Goal: Find specific page/section: Find specific page/section

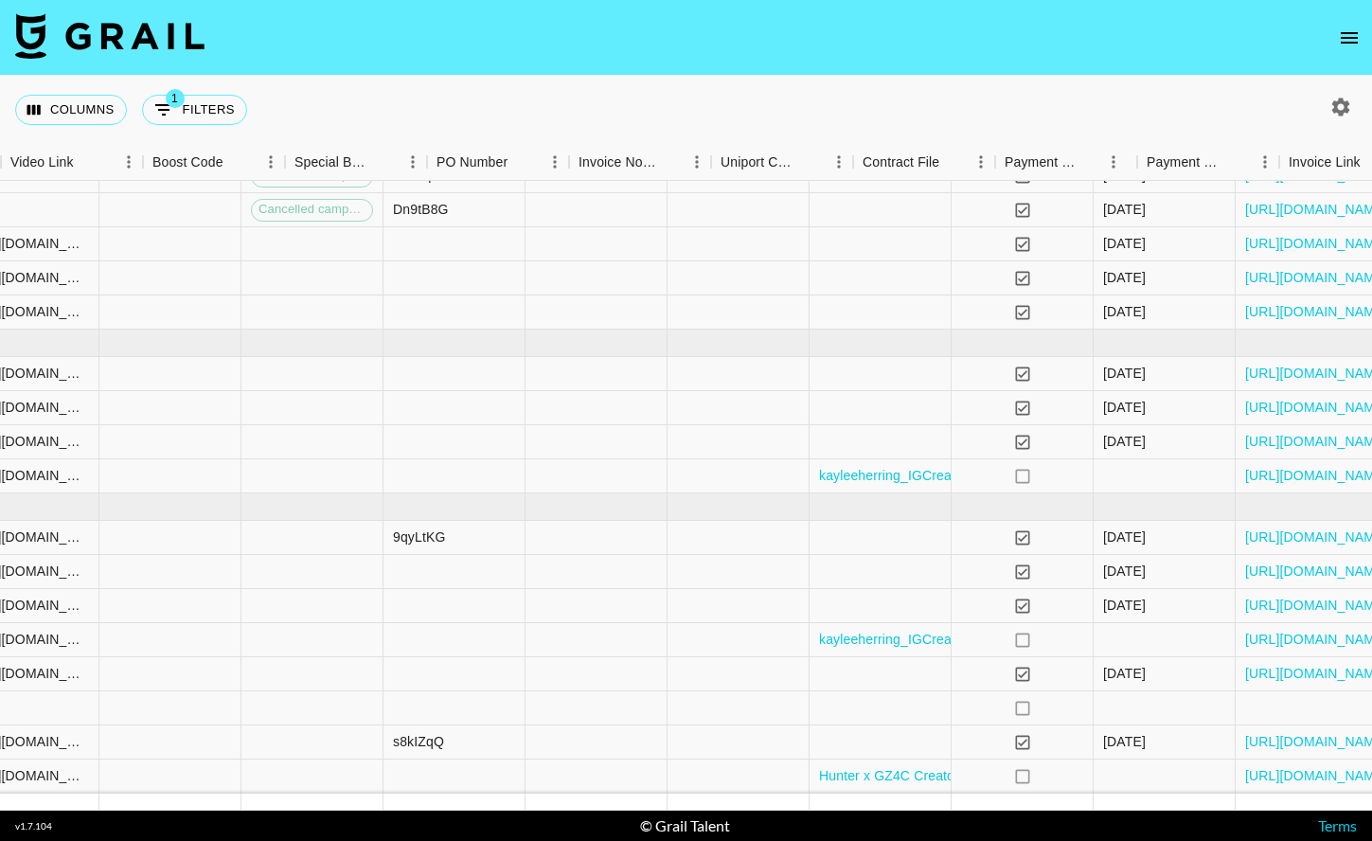
scroll to position [315, 2647]
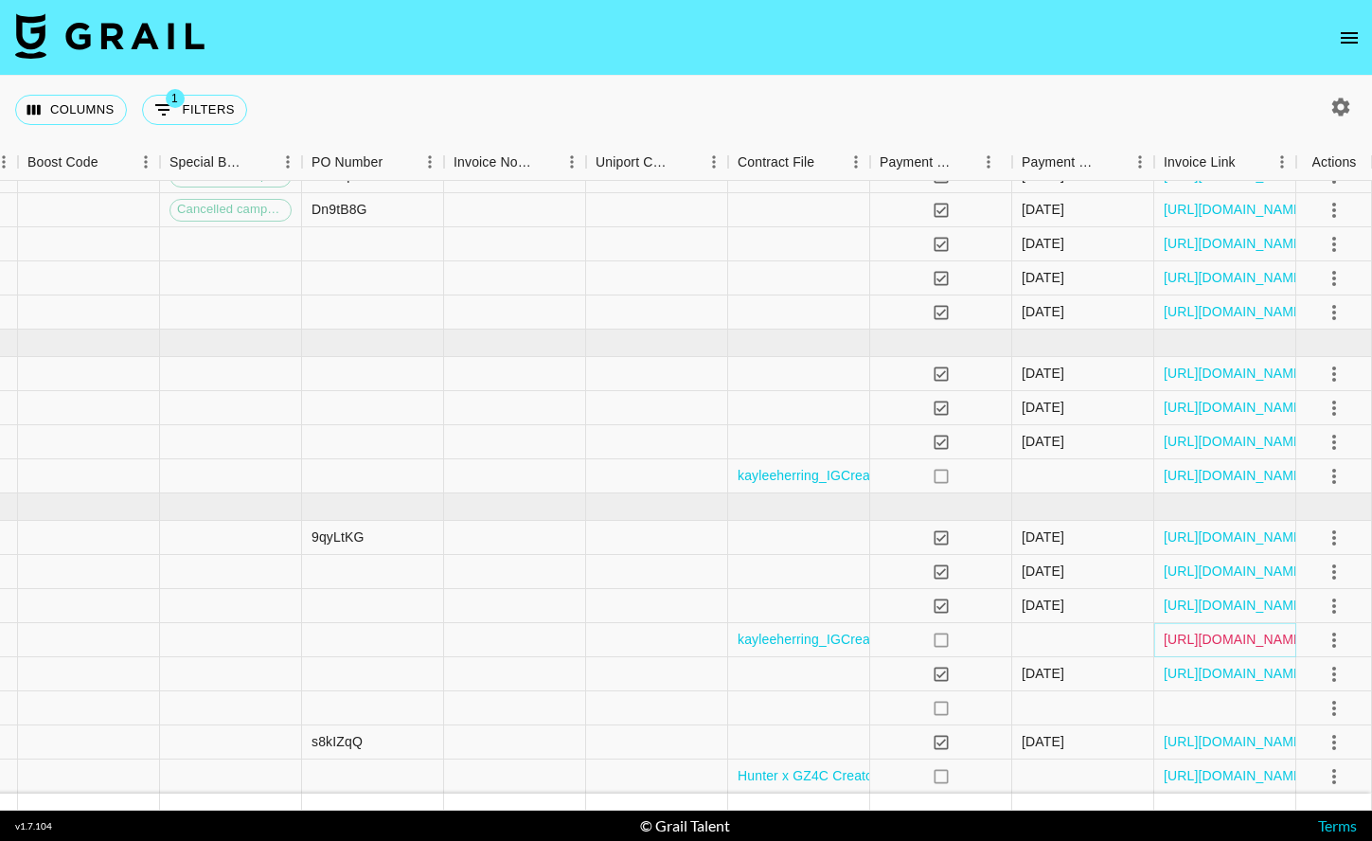
click at [1226, 636] on link "[URL][DOMAIN_NAME]" at bounding box center [1235, 639] width 143 height 19
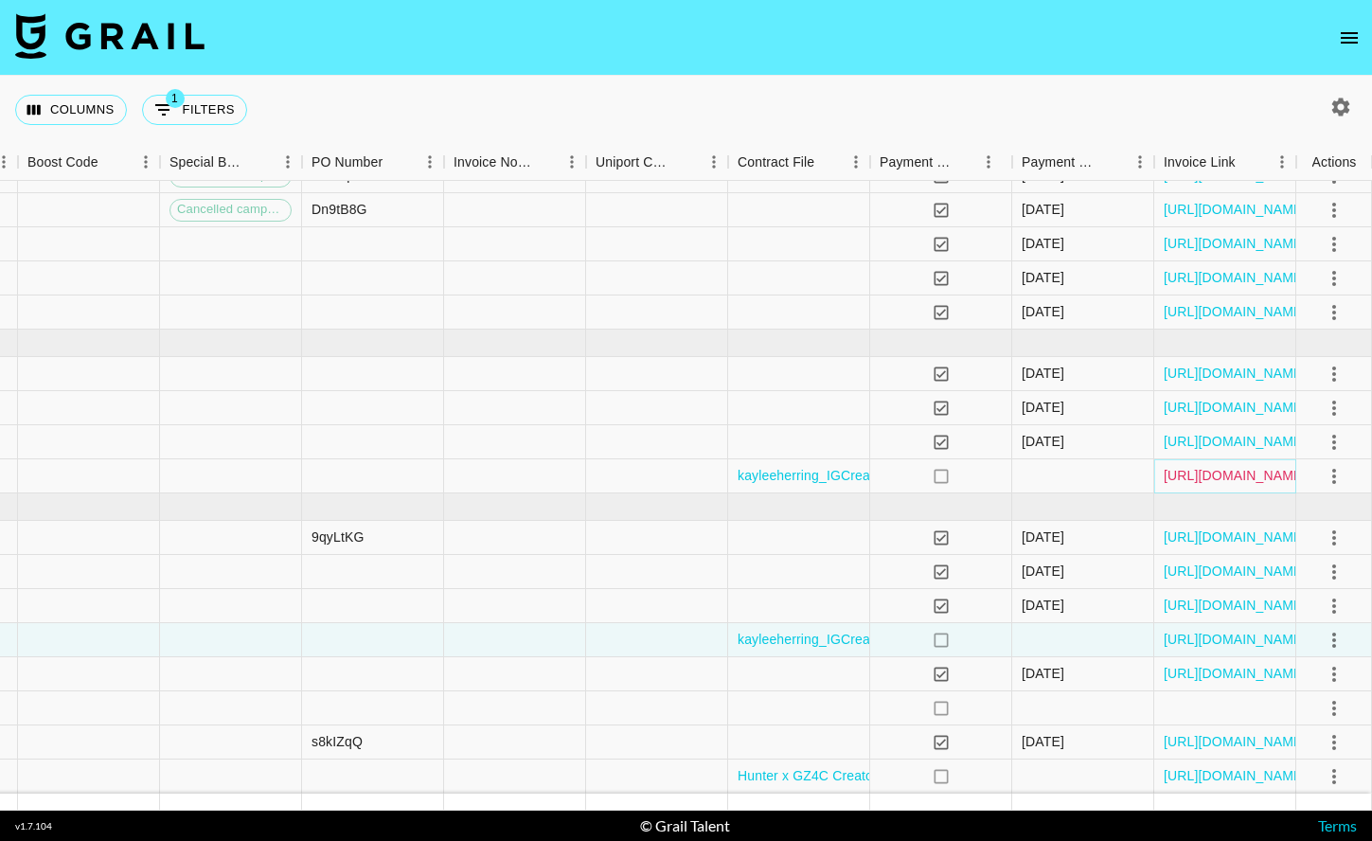
click at [1222, 477] on link "[URL][DOMAIN_NAME]" at bounding box center [1235, 475] width 143 height 19
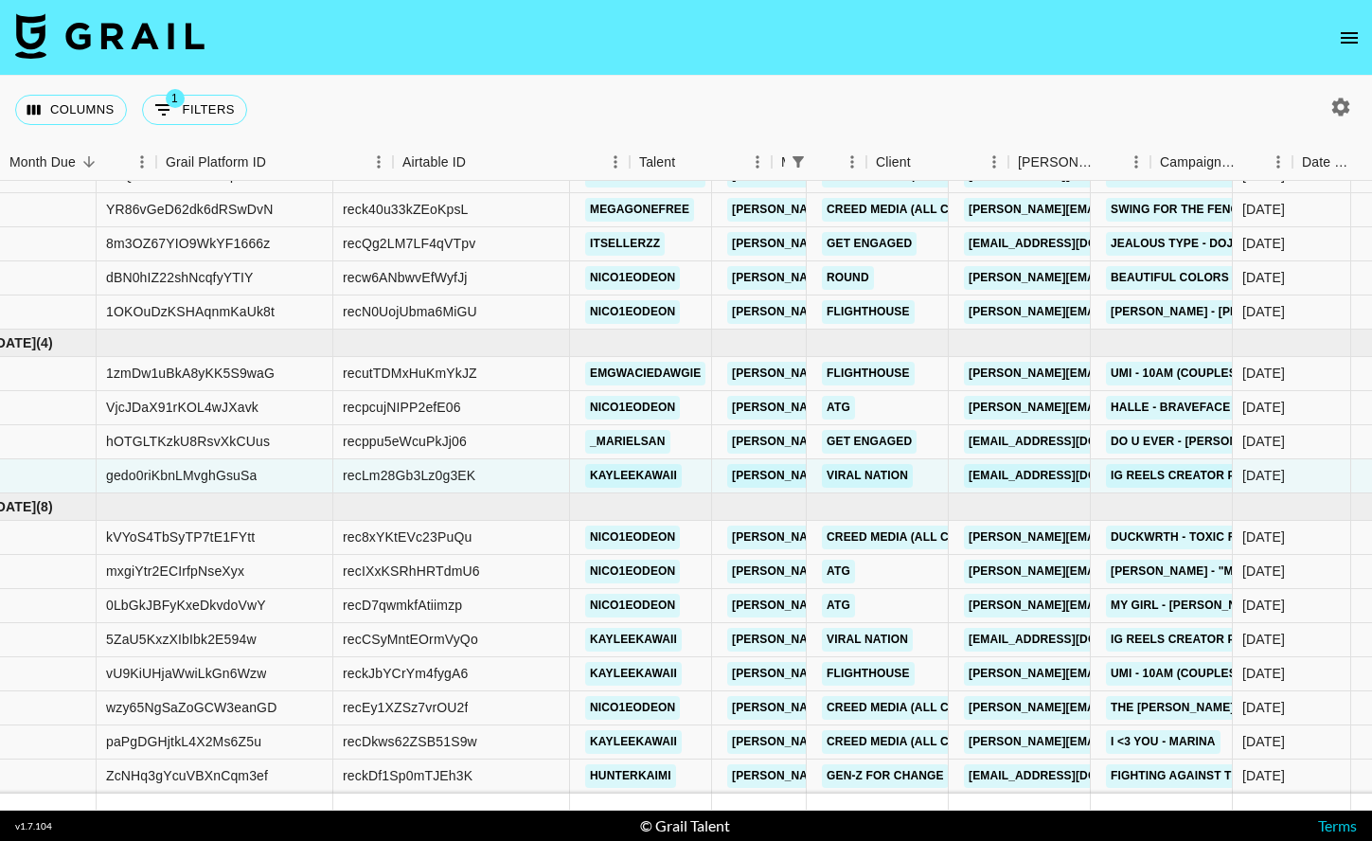
scroll to position [315, 0]
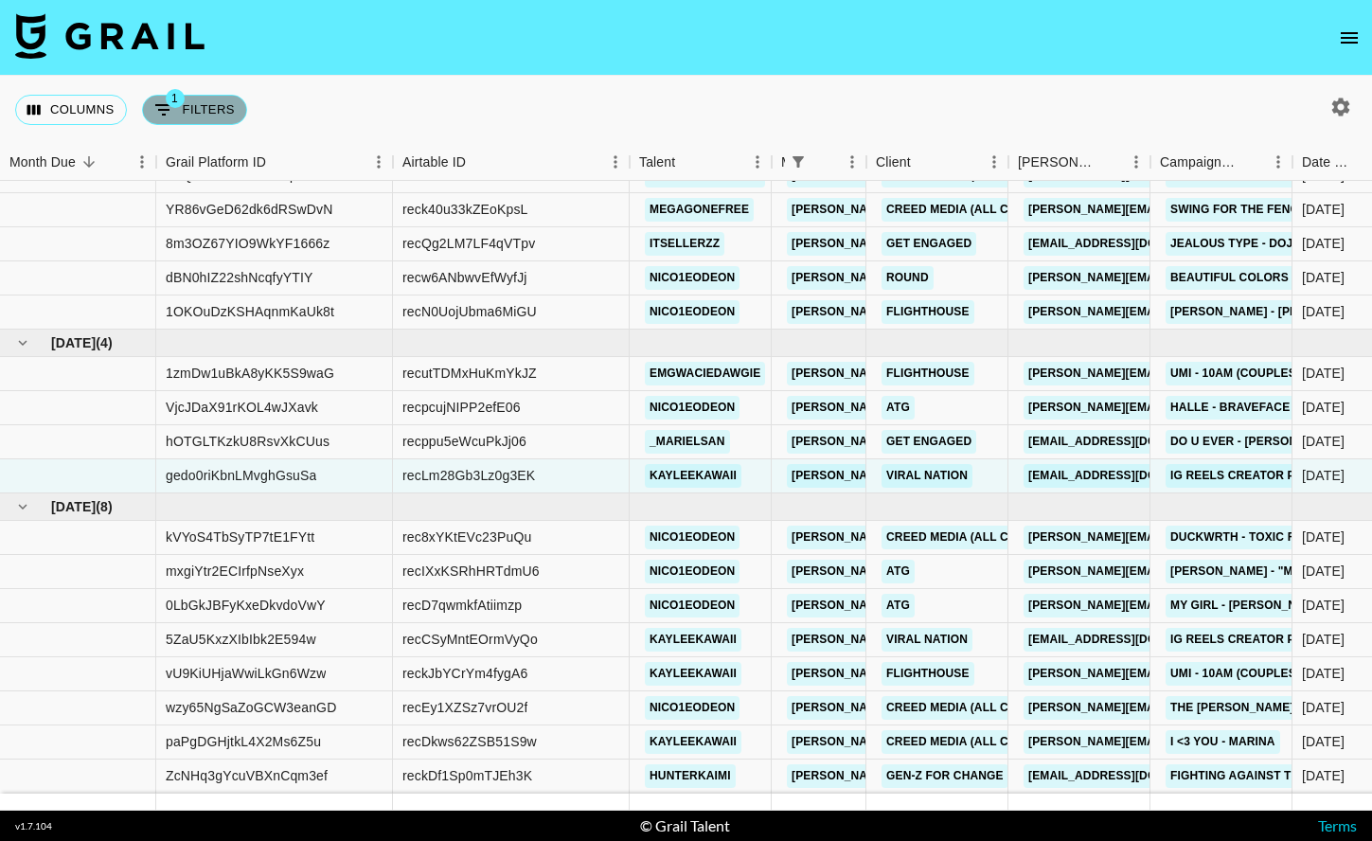
click at [173, 108] on icon "Show filters" at bounding box center [163, 109] width 23 height 23
select select "managerIds"
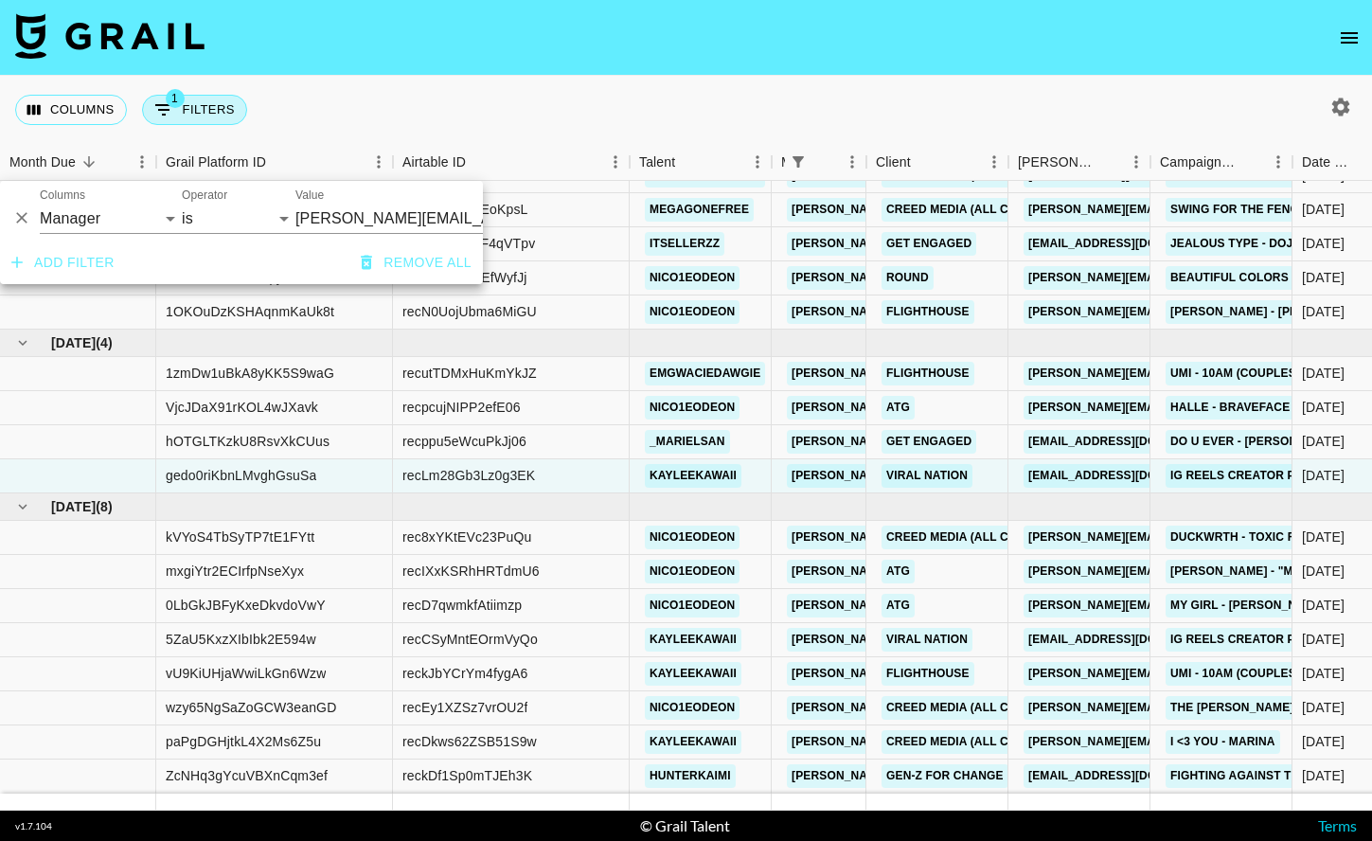
click at [173, 108] on icon "Show filters" at bounding box center [163, 109] width 23 height 23
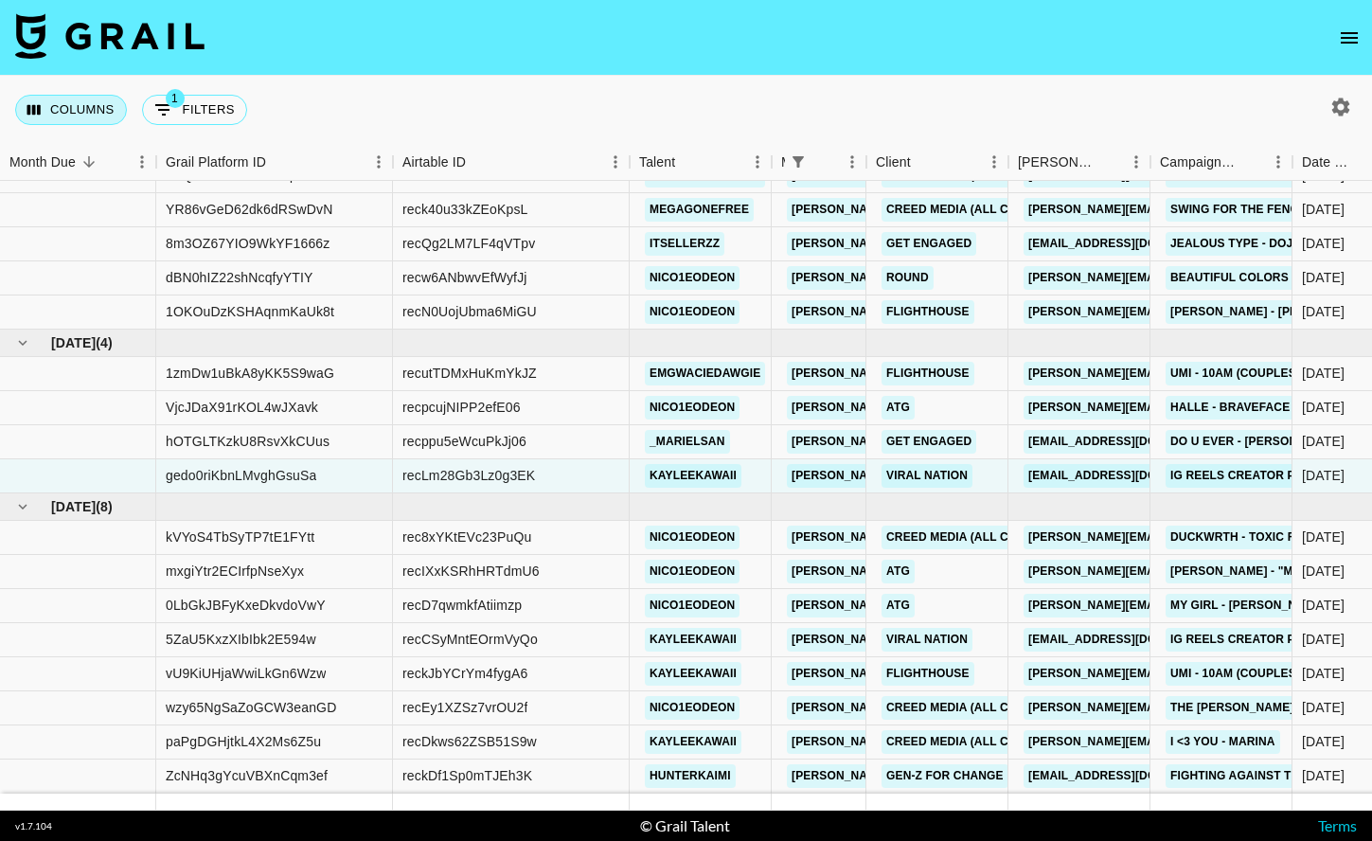
click at [80, 113] on button "Columns" at bounding box center [71, 110] width 112 height 30
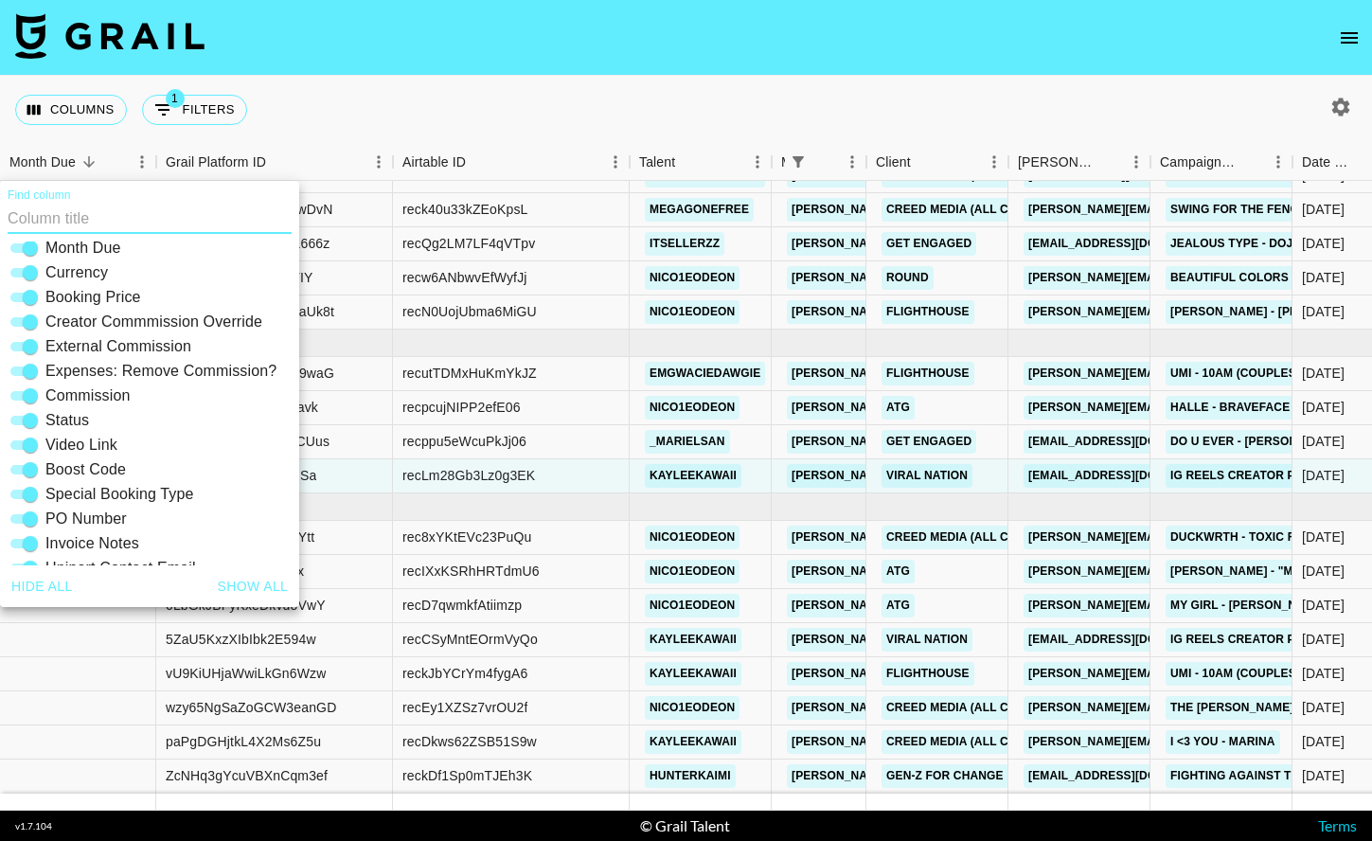
scroll to position [405, 0]
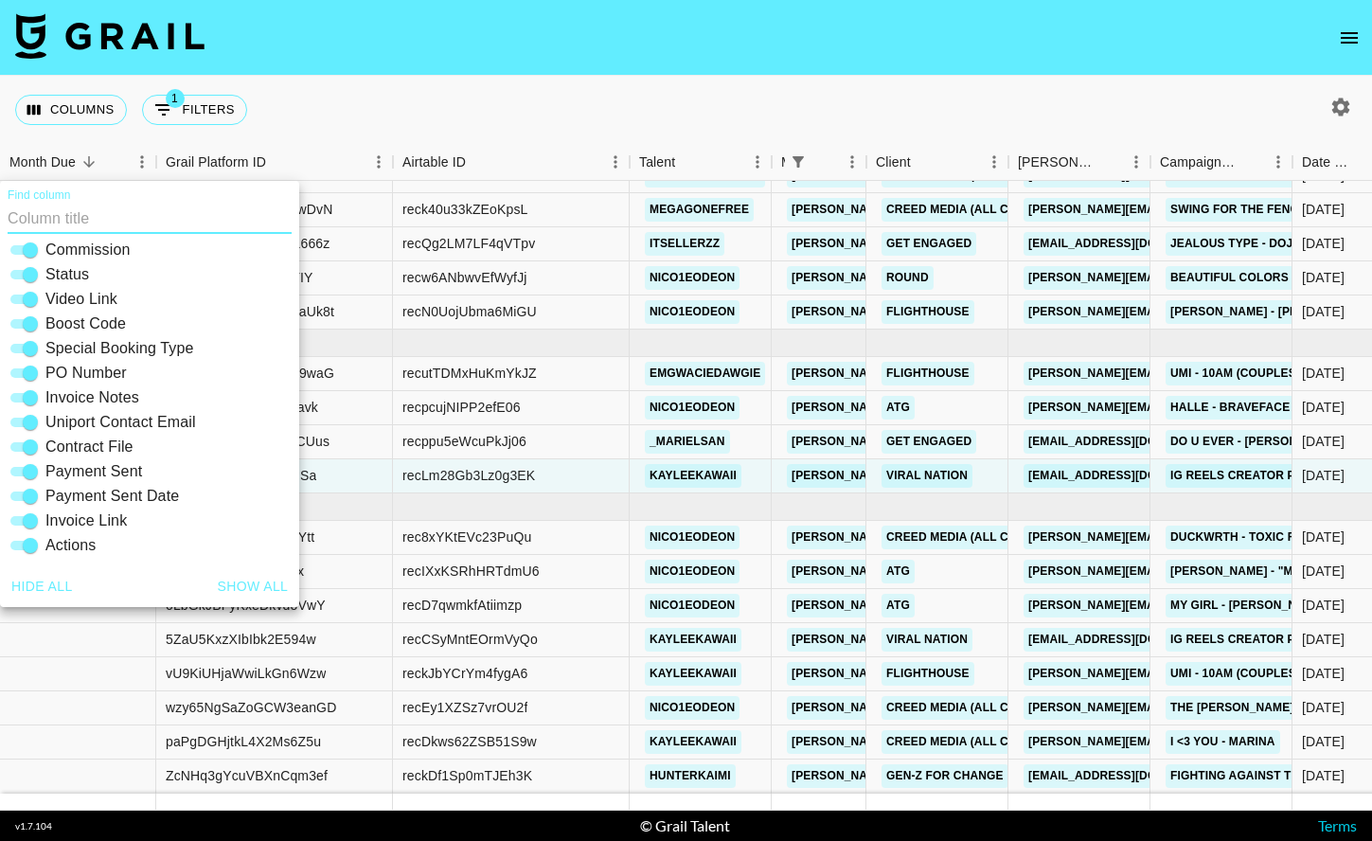
click at [361, 81] on div "Columns 1 Filters + Booking" at bounding box center [686, 110] width 1372 height 68
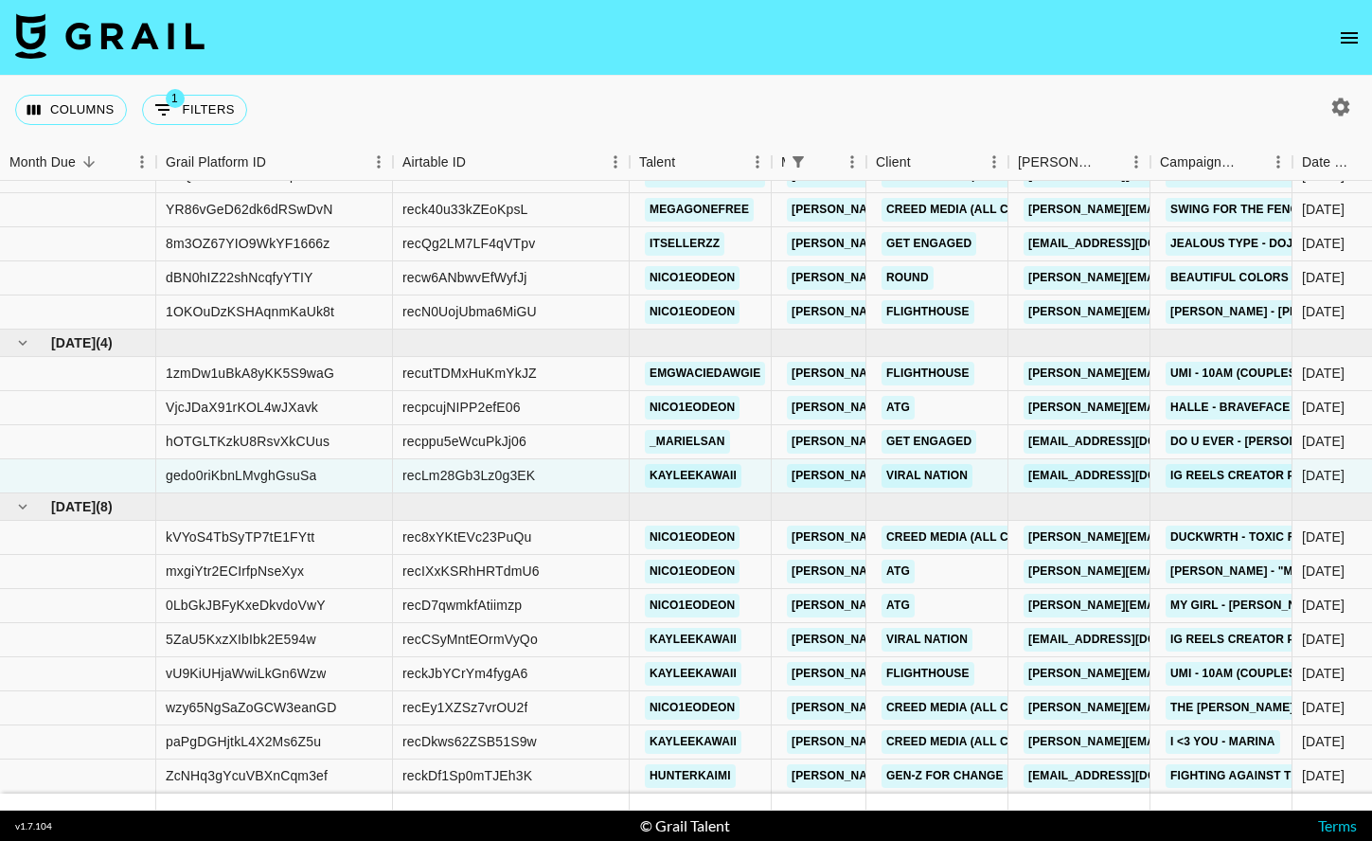
scroll to position [0, 0]
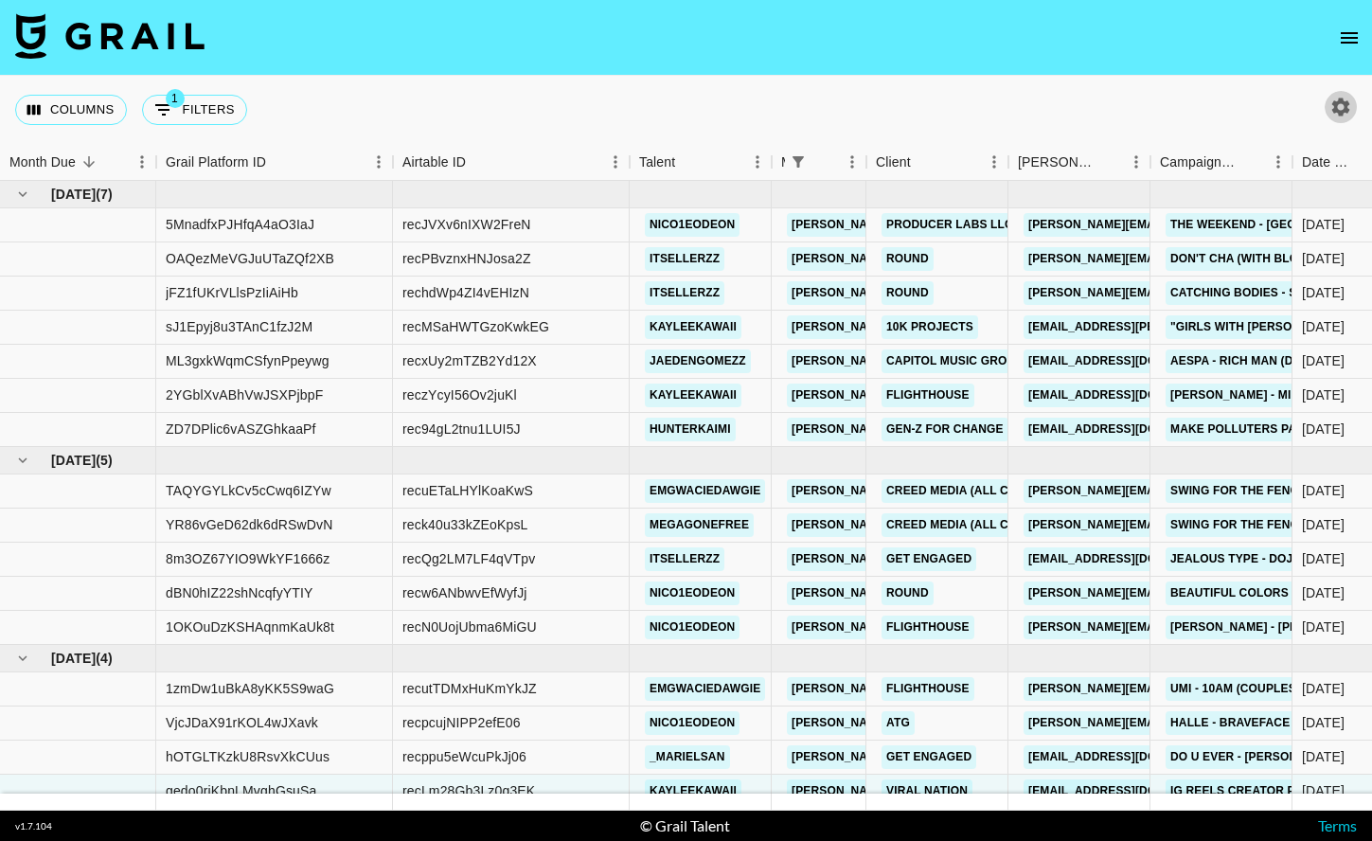
click at [1344, 108] on icon "button" at bounding box center [1341, 107] width 18 height 18
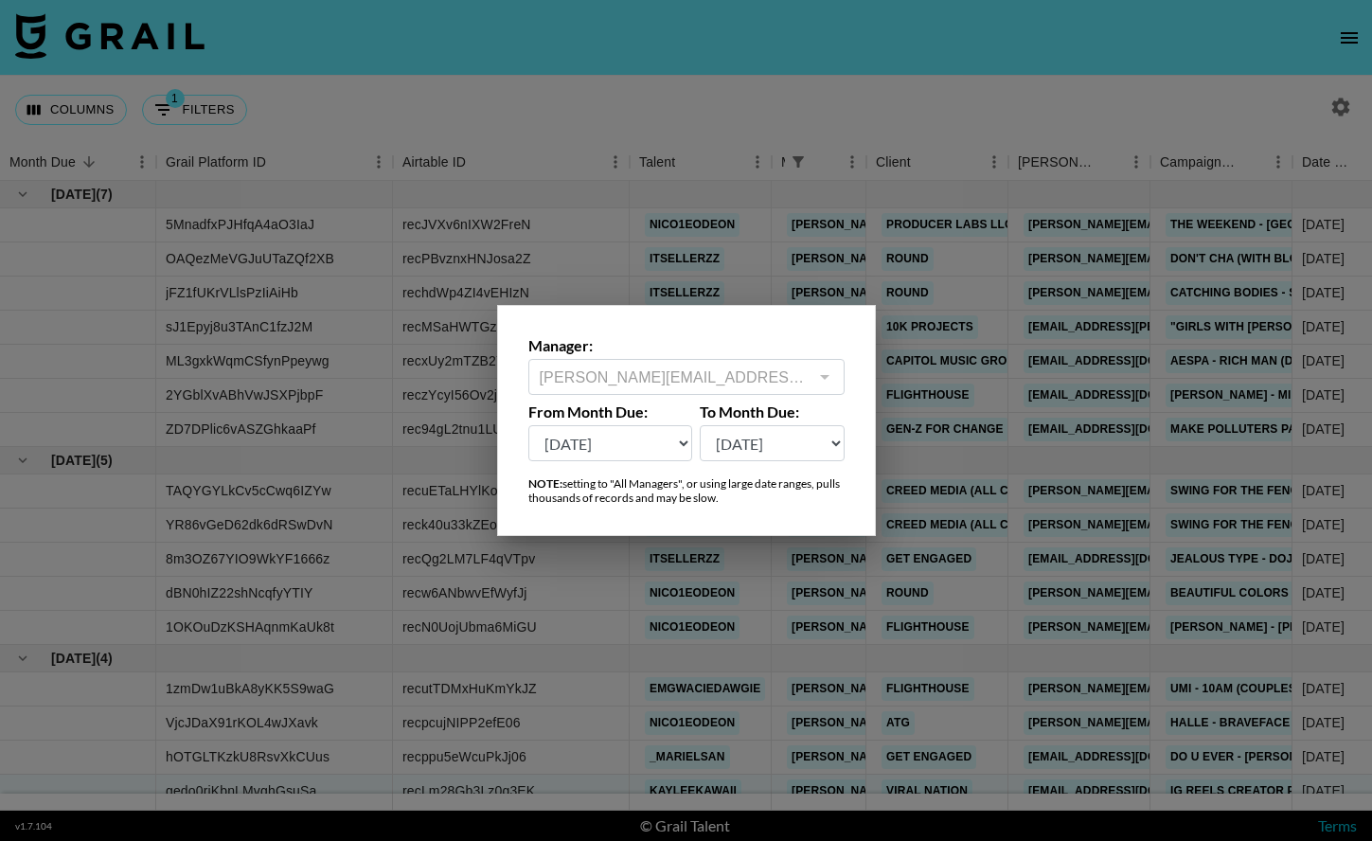
click at [619, 445] on select "[DATE] Aug '[DATE] Jun '[DATE] Apr '[DATE] Feb '[DATE] Dec '[DATE] Oct '[DATE] …" at bounding box center [610, 443] width 165 height 36
select select "[DATE]"
click at [528, 425] on select "[DATE] Aug '[DATE] Jun '[DATE] Apr '[DATE] Feb '[DATE] Dec '[DATE] Oct '[DATE] …" at bounding box center [610, 443] width 165 height 36
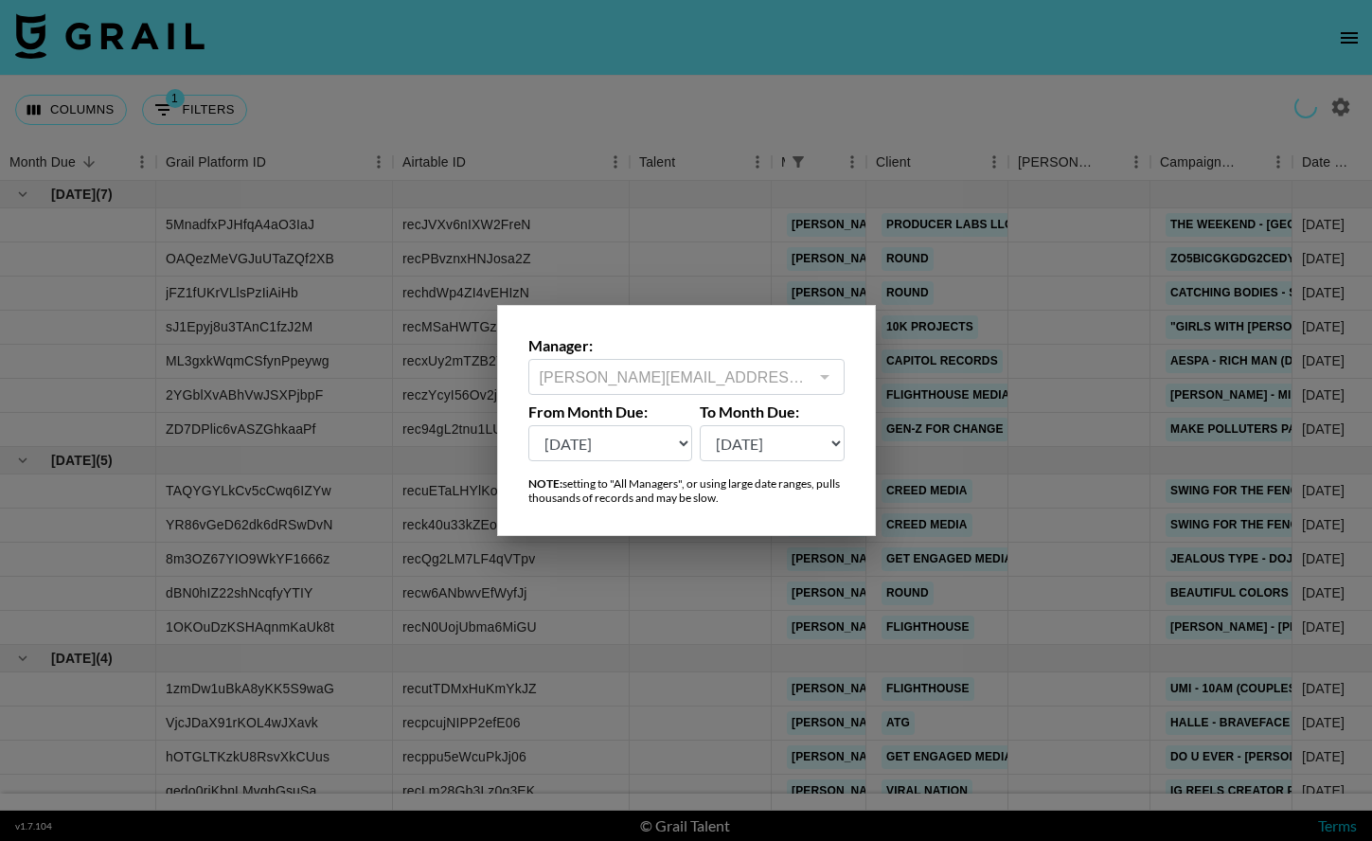
click at [766, 97] on div at bounding box center [686, 420] width 1372 height 841
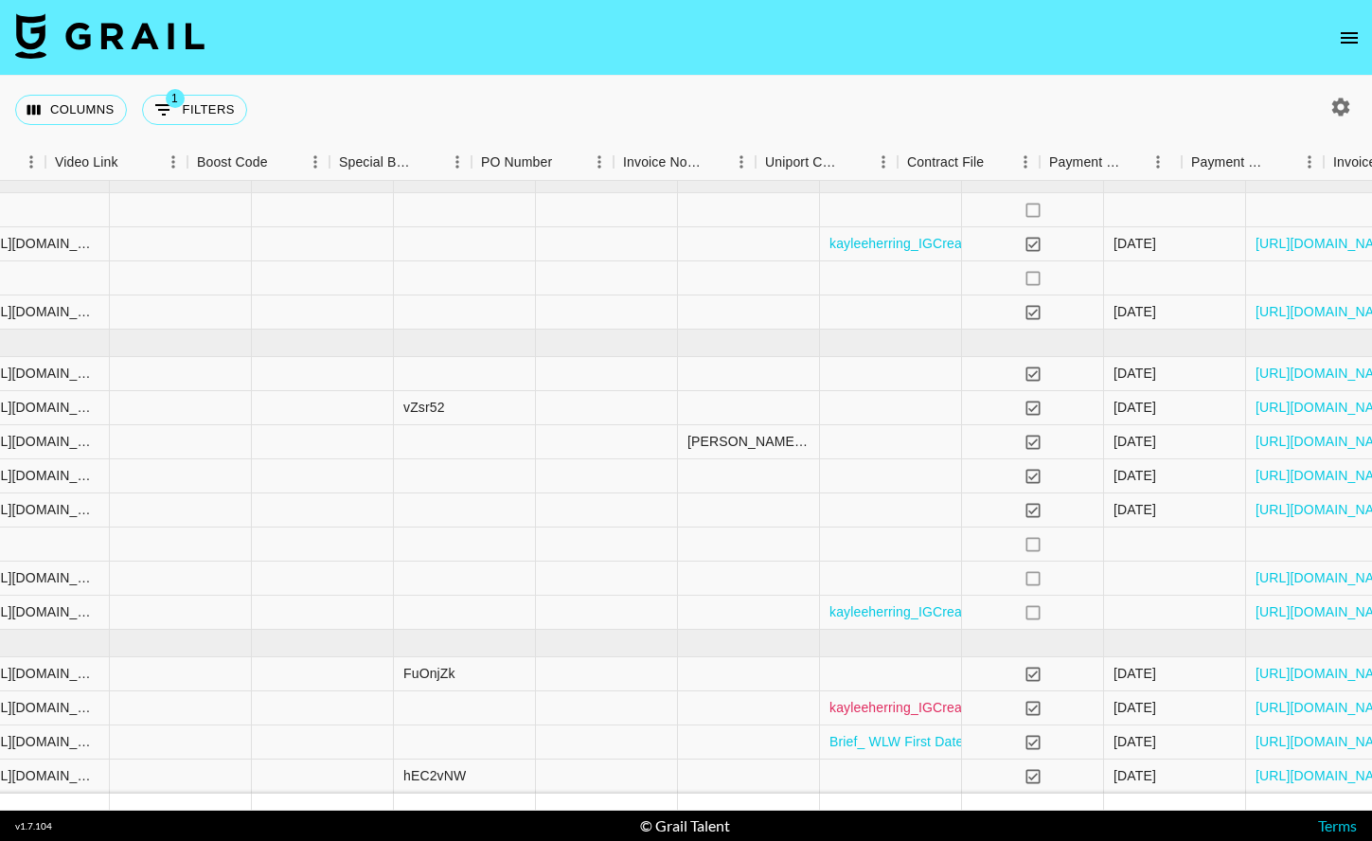
scroll to position [1073, 2647]
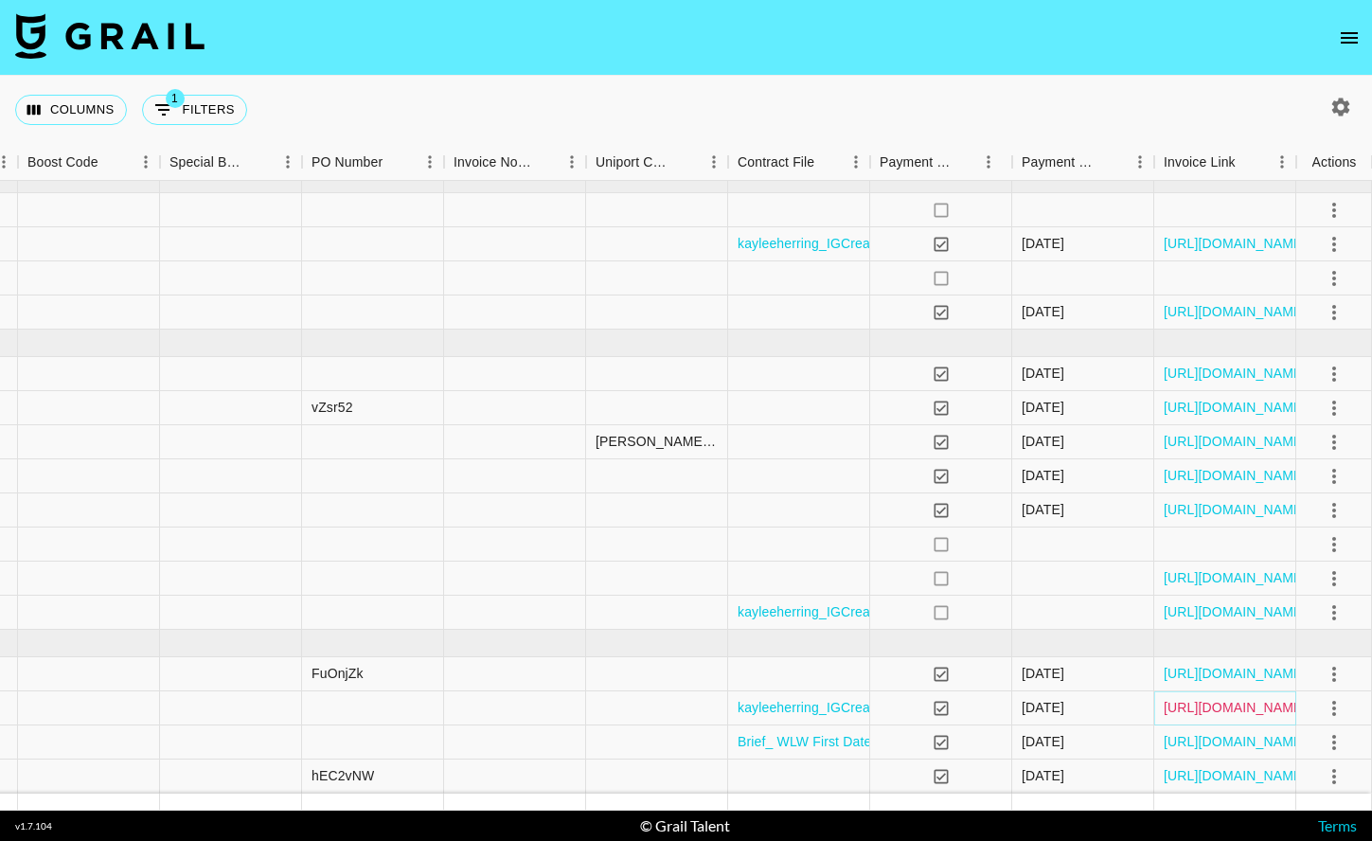
click at [1247, 706] on link "[URL][DOMAIN_NAME]" at bounding box center [1235, 707] width 143 height 19
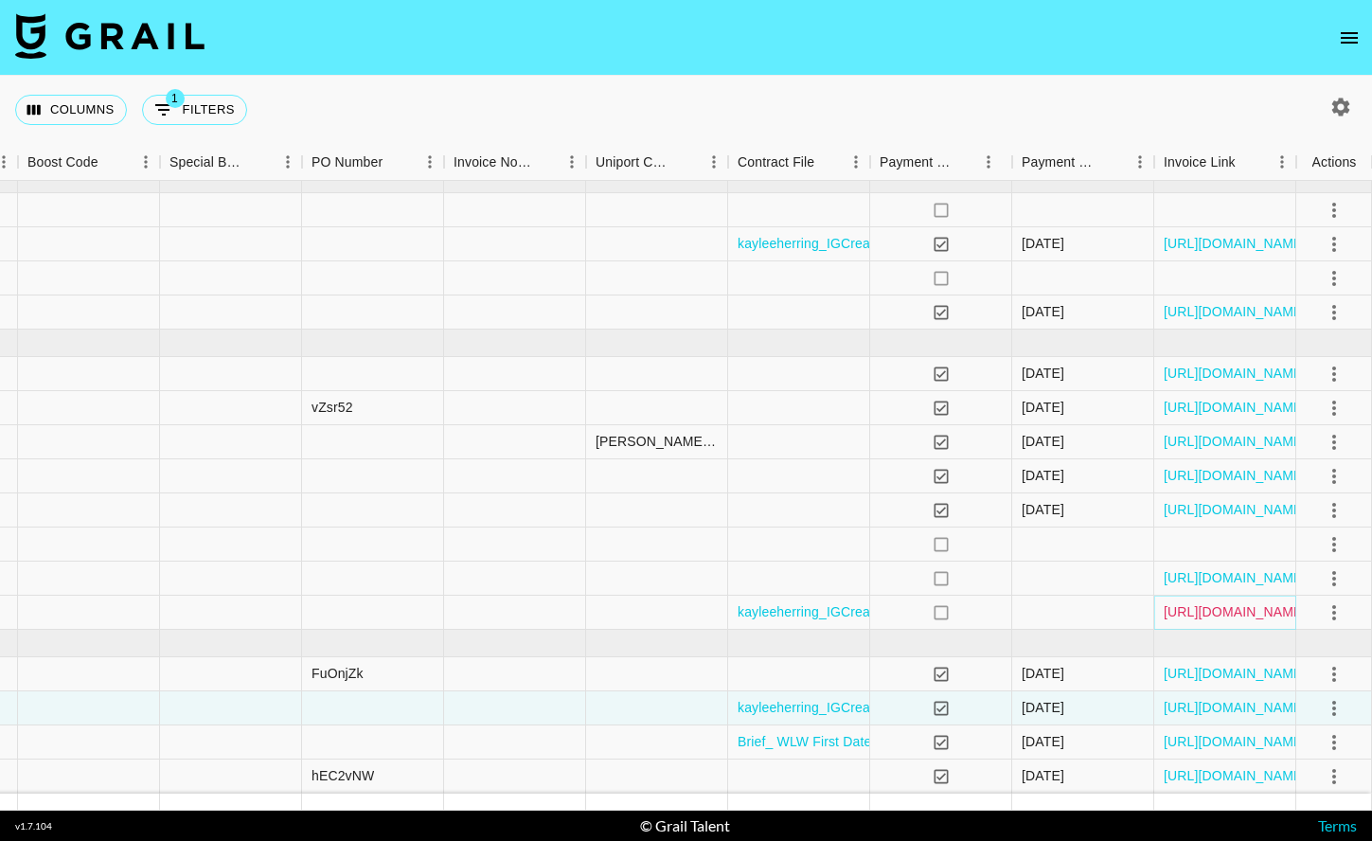
click at [1214, 608] on link "[URL][DOMAIN_NAME]" at bounding box center [1235, 611] width 143 height 19
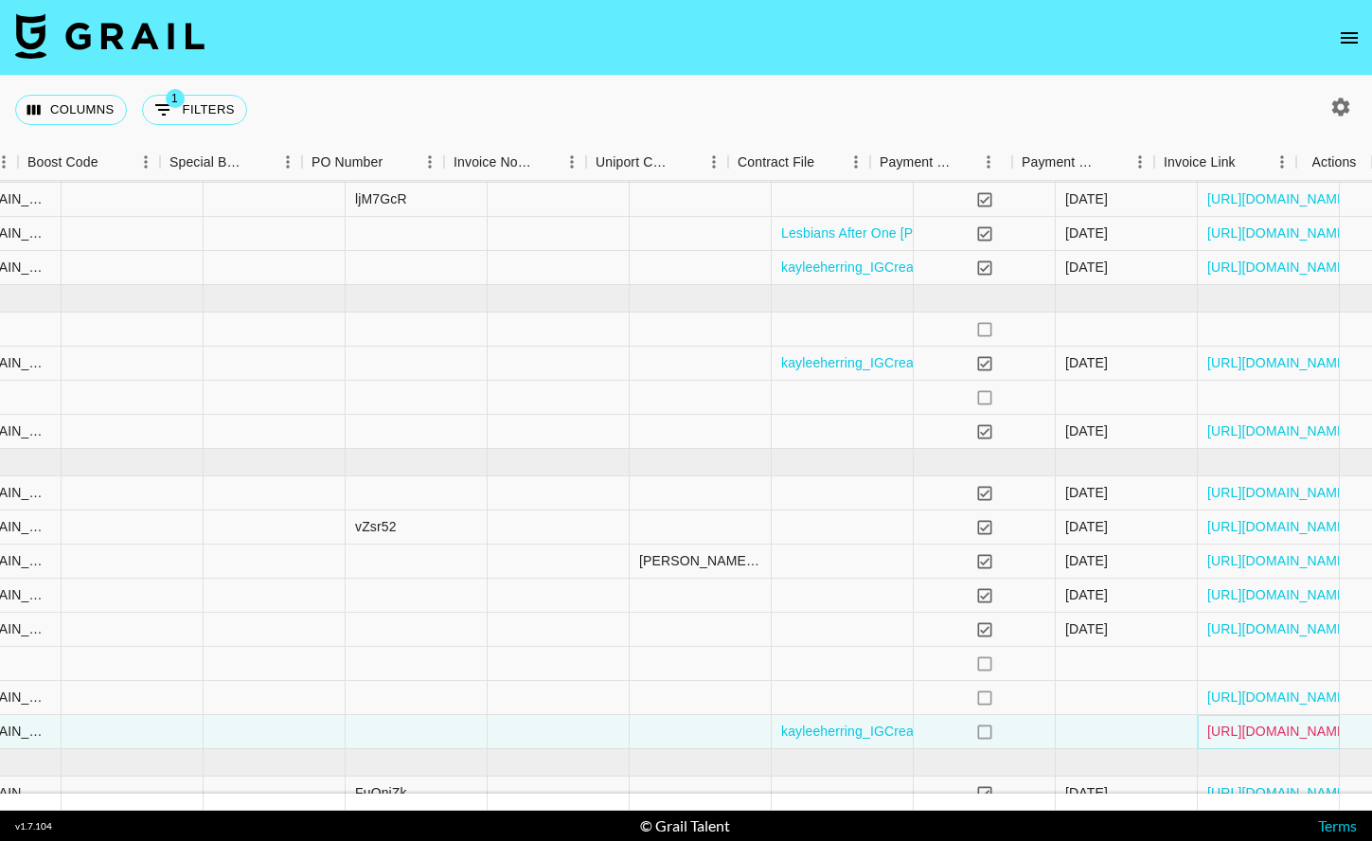
scroll to position [953, 2647]
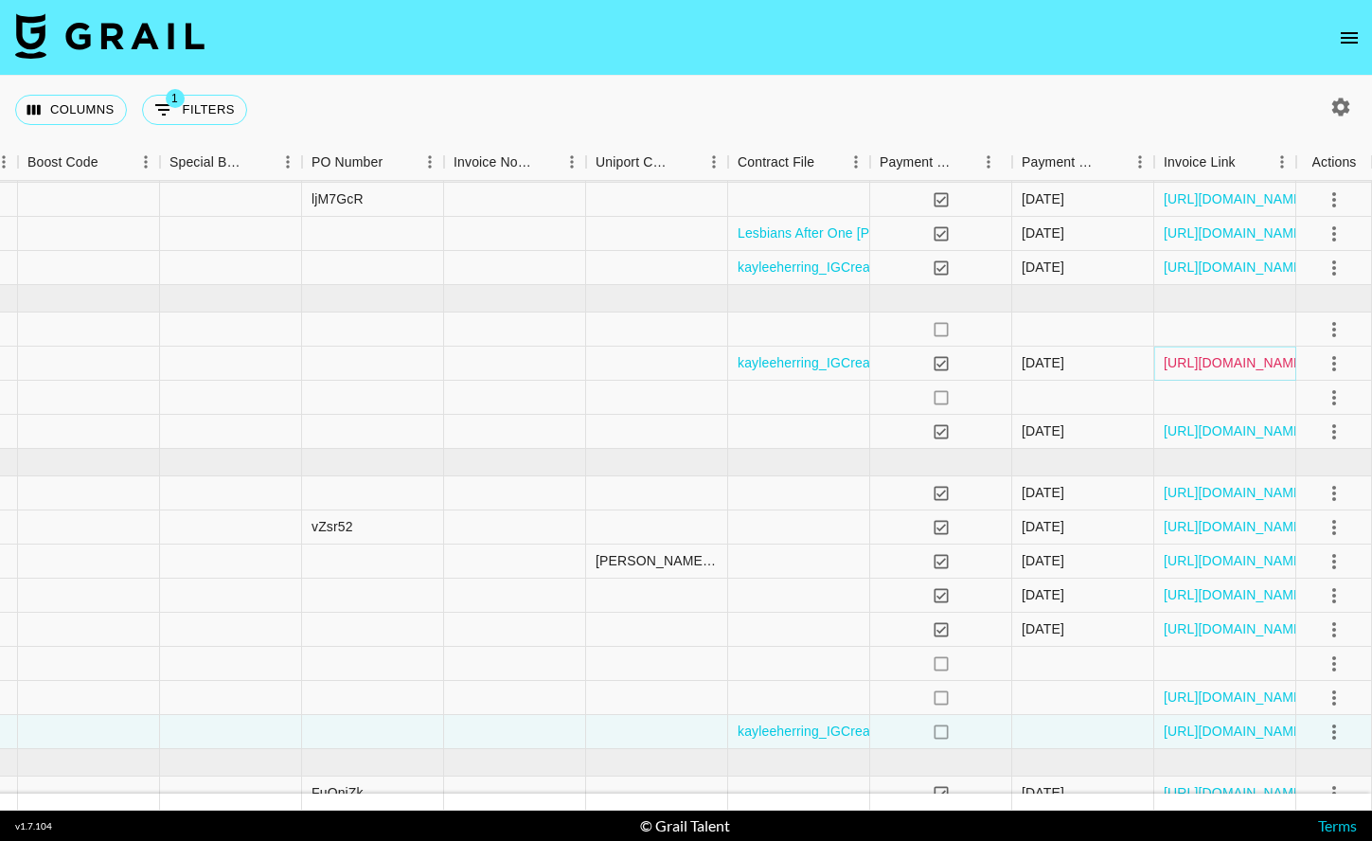
click at [1226, 362] on link "[URL][DOMAIN_NAME]" at bounding box center [1235, 362] width 143 height 19
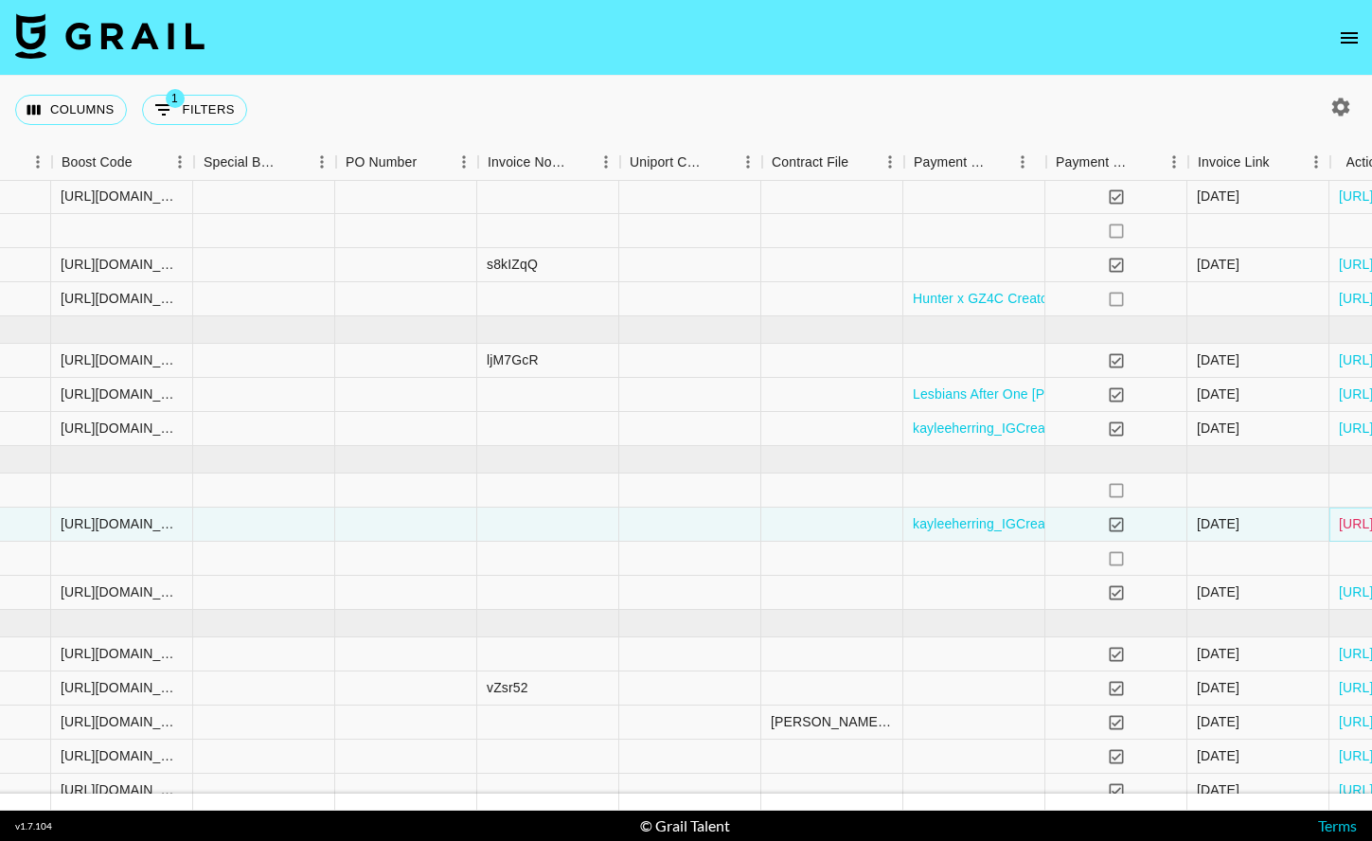
scroll to position [792, 2647]
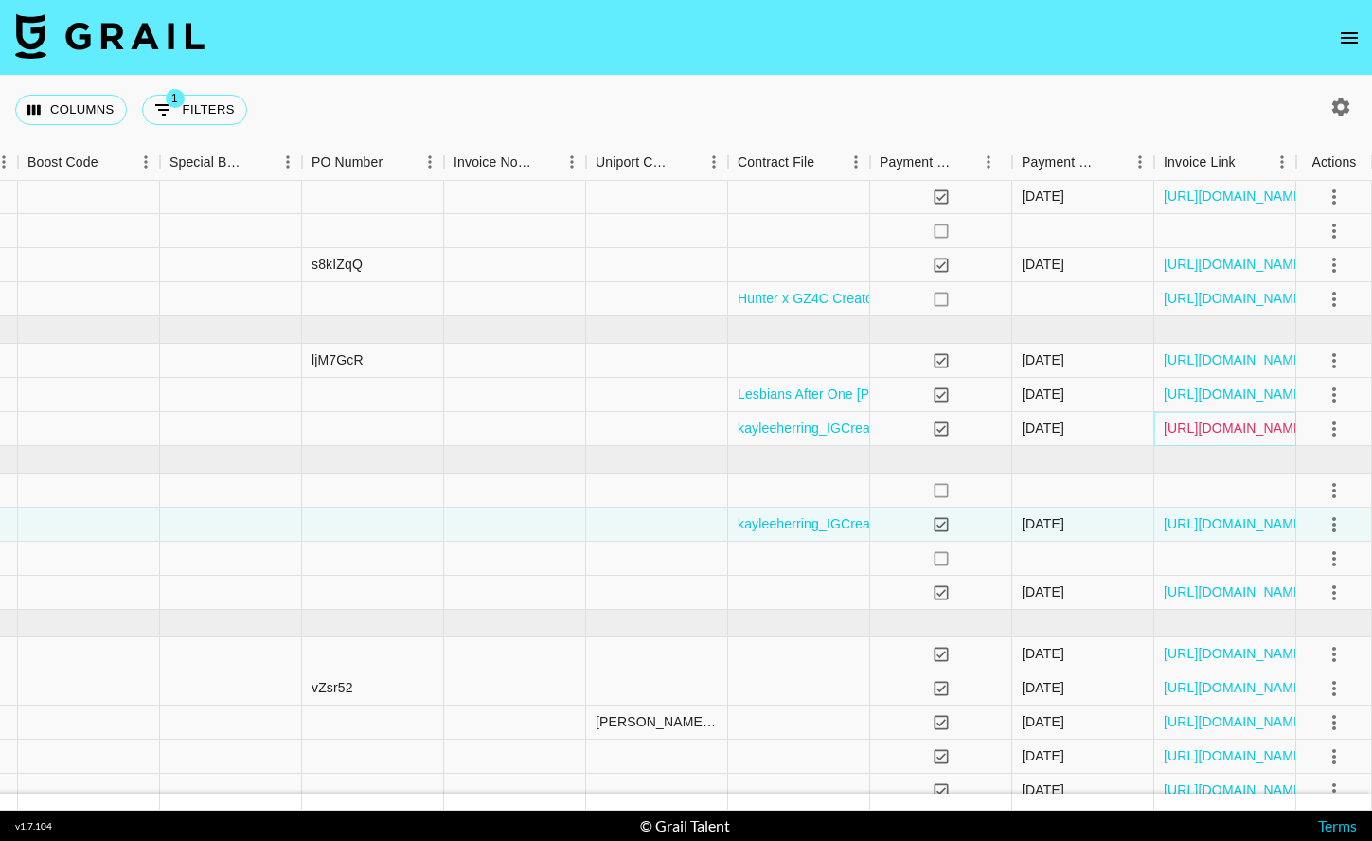
click at [1255, 428] on link "[URL][DOMAIN_NAME]" at bounding box center [1235, 427] width 143 height 19
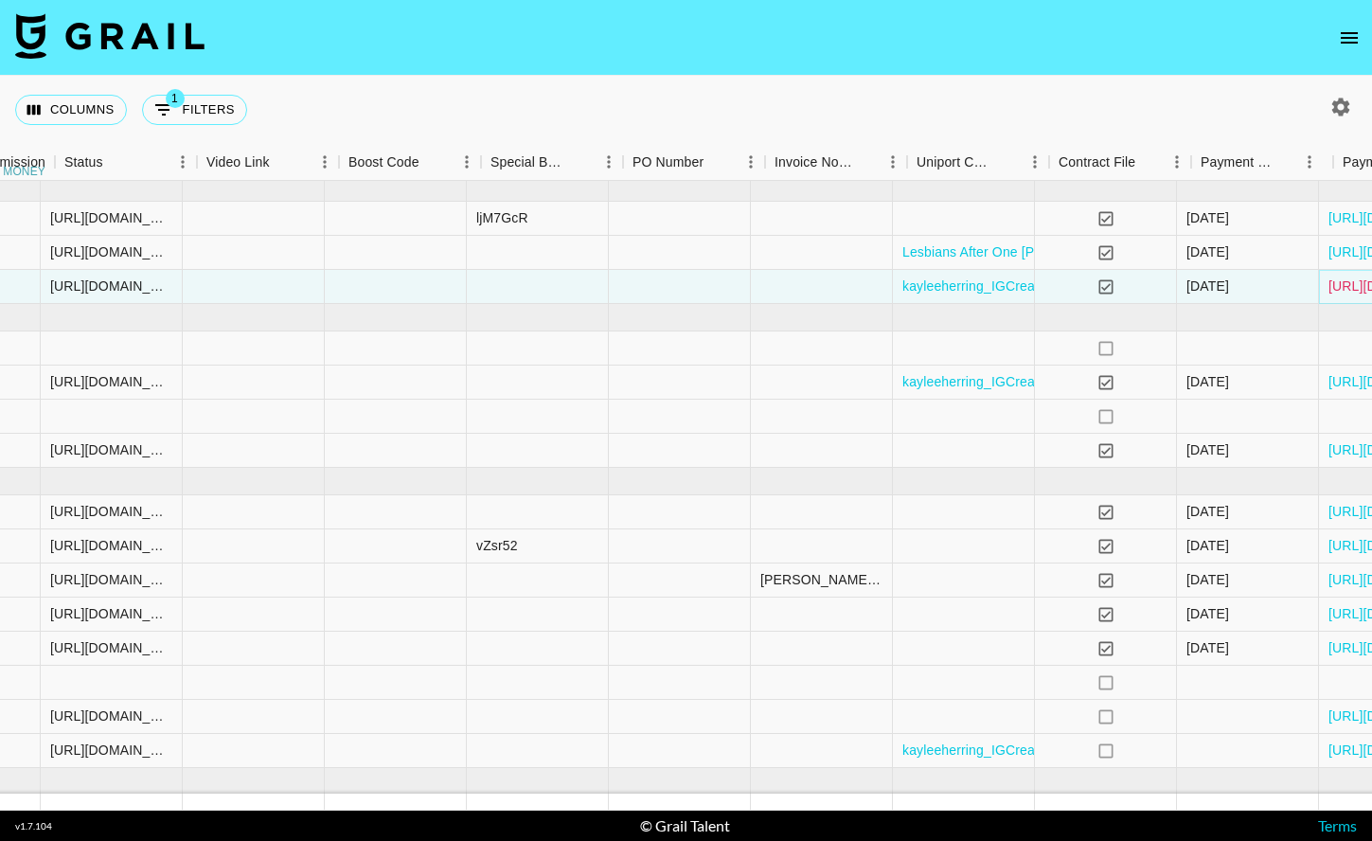
scroll to position [935, 2647]
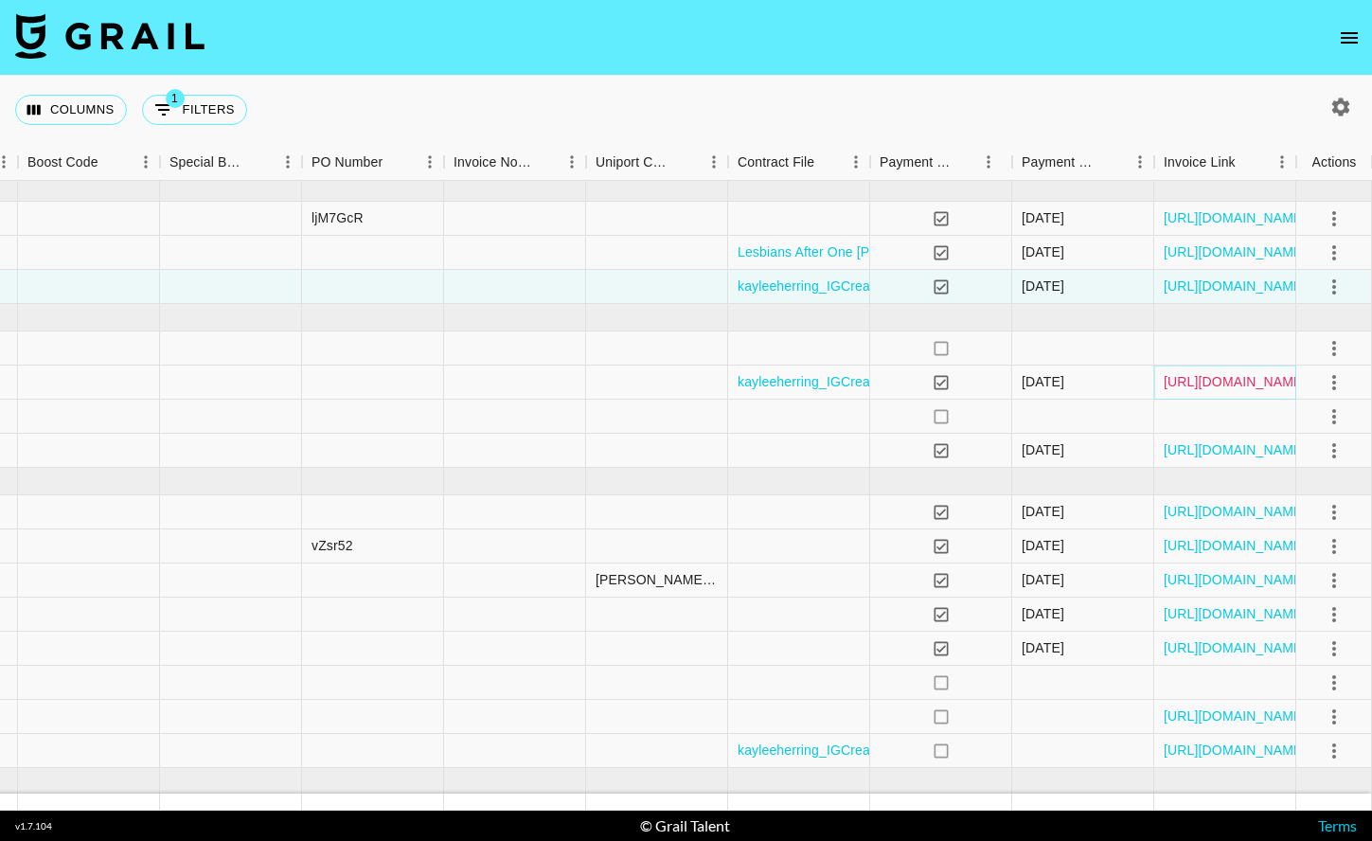
click at [1243, 388] on link "[URL][DOMAIN_NAME]" at bounding box center [1235, 381] width 143 height 19
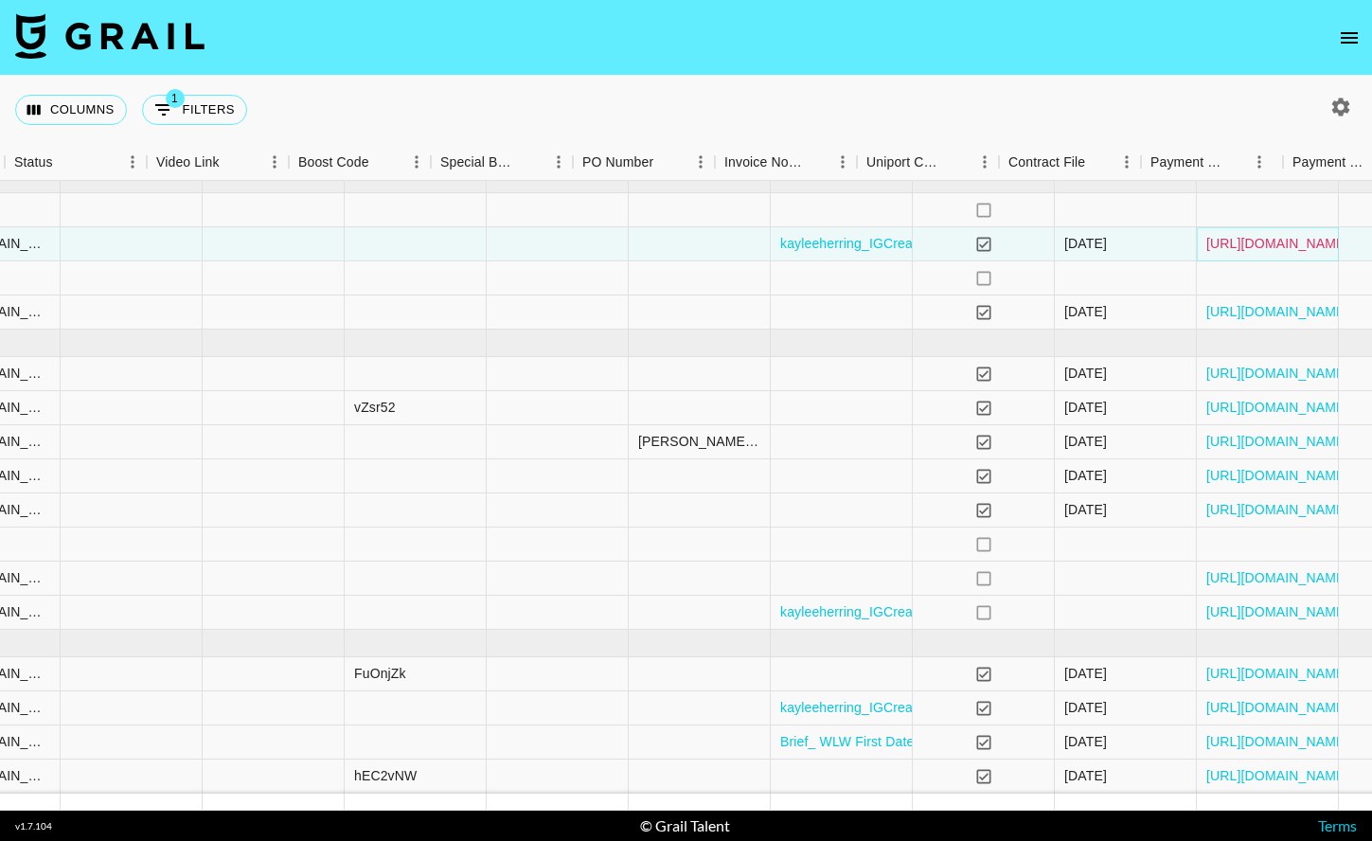
scroll to position [1073, 2647]
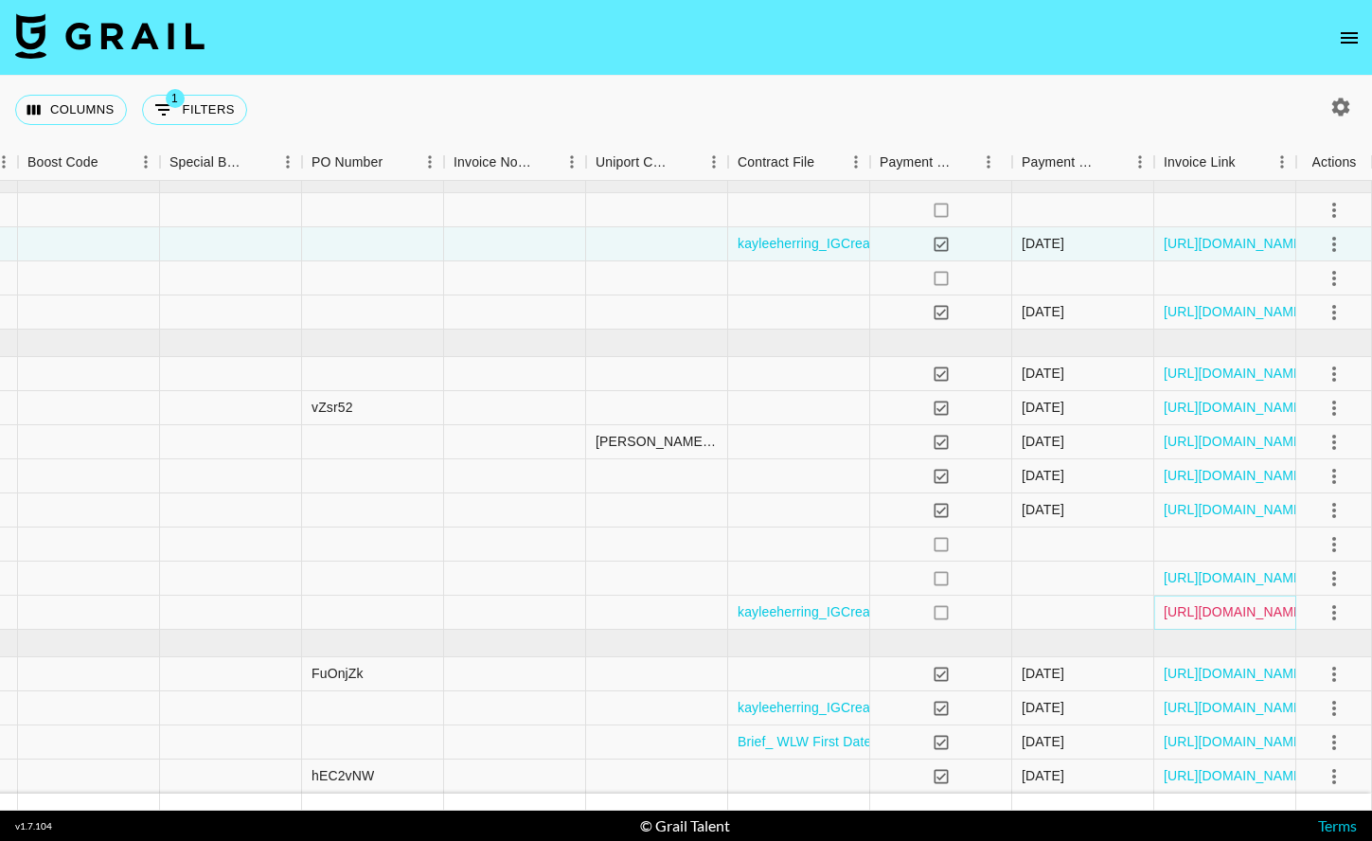
click at [1258, 613] on link "[URL][DOMAIN_NAME]" at bounding box center [1235, 611] width 143 height 19
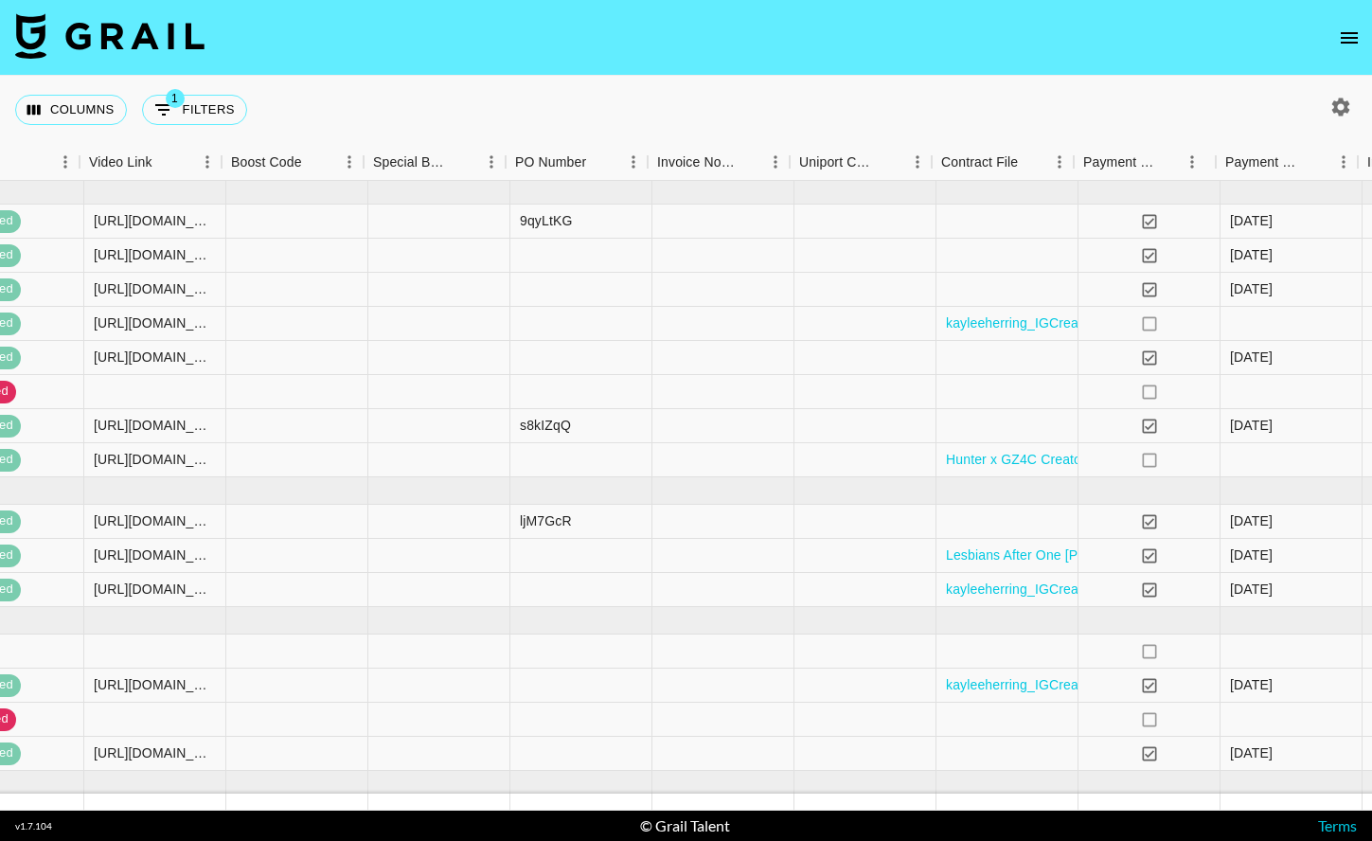
scroll to position [632, 2647]
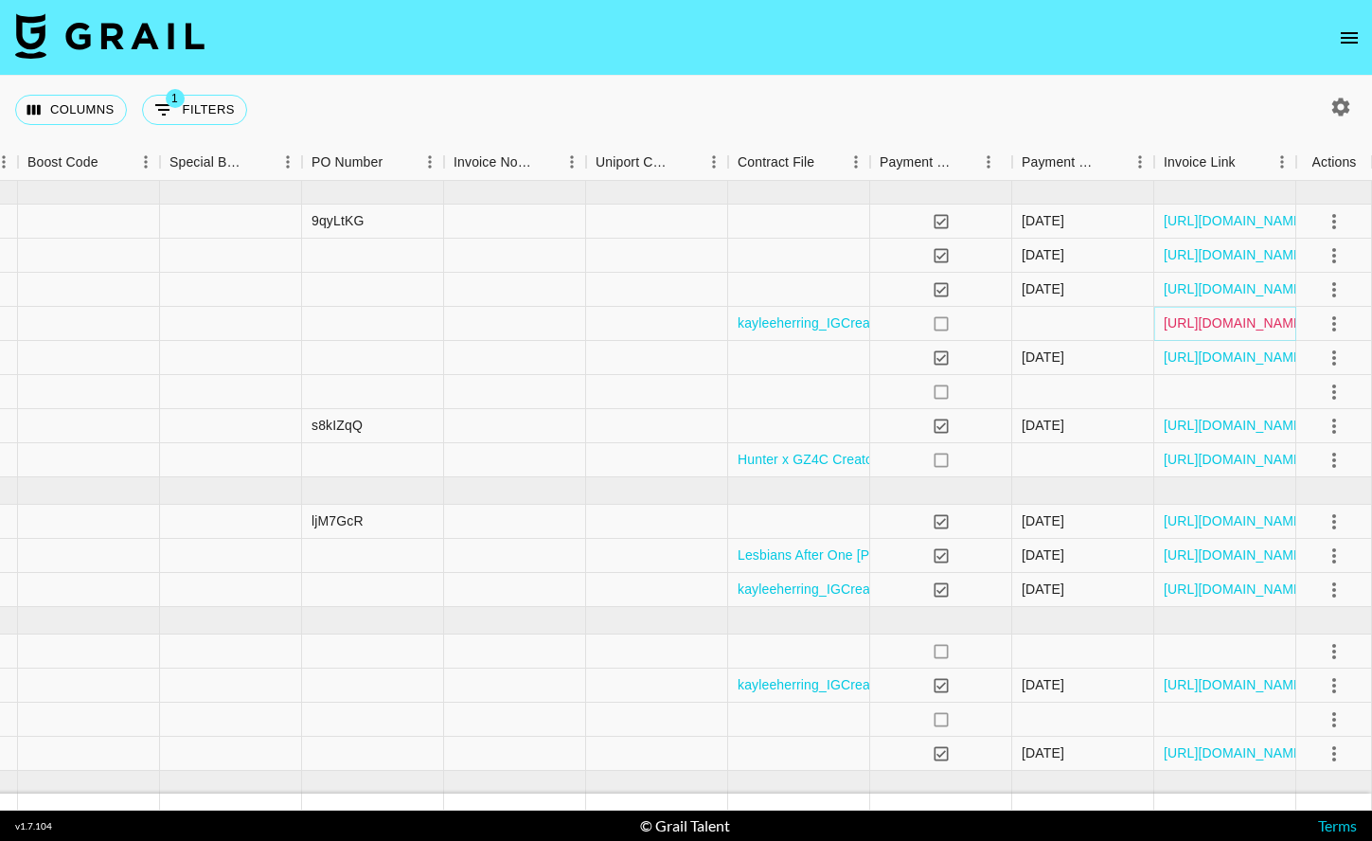
click at [1254, 319] on link "[URL][DOMAIN_NAME]" at bounding box center [1235, 322] width 143 height 19
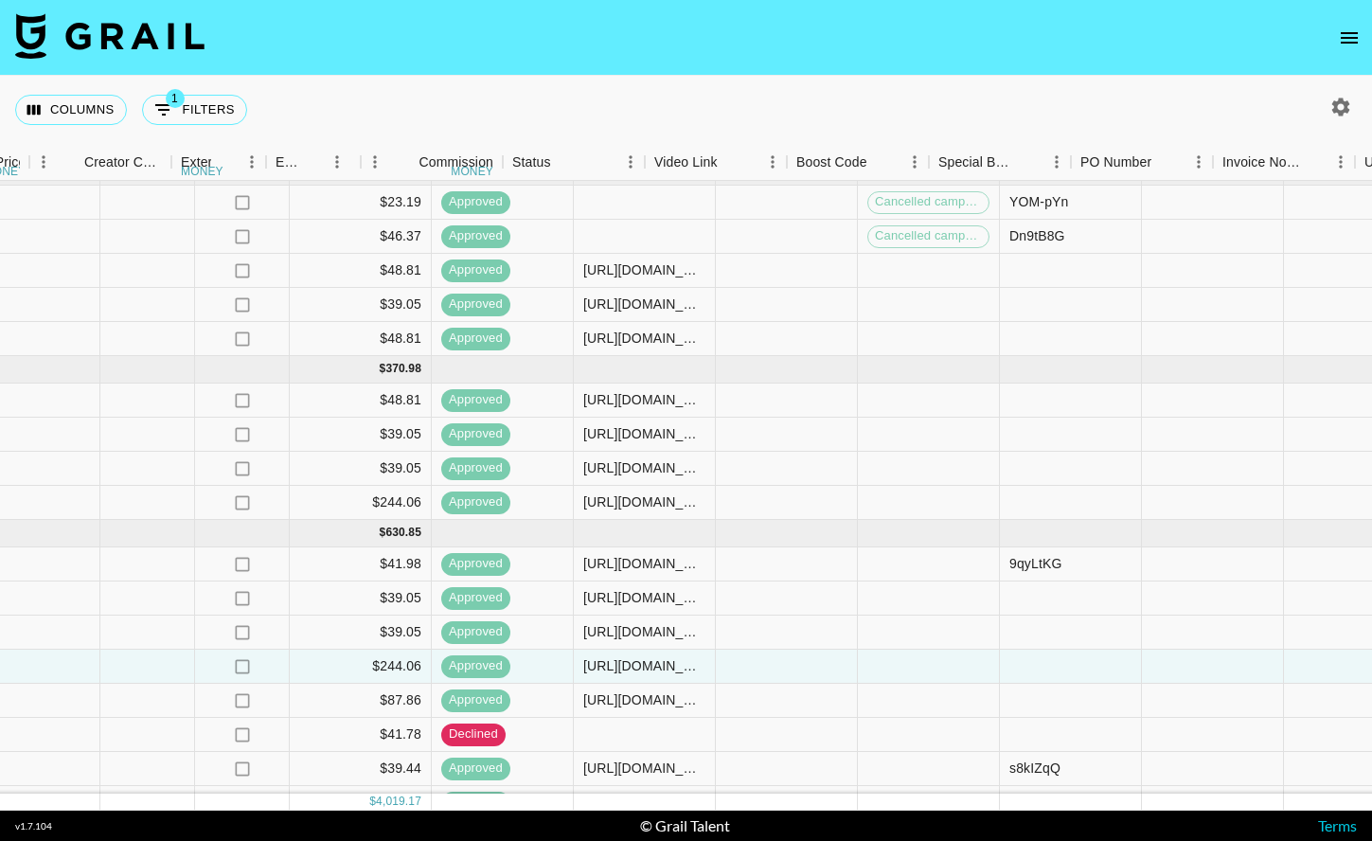
scroll to position [289, 2647]
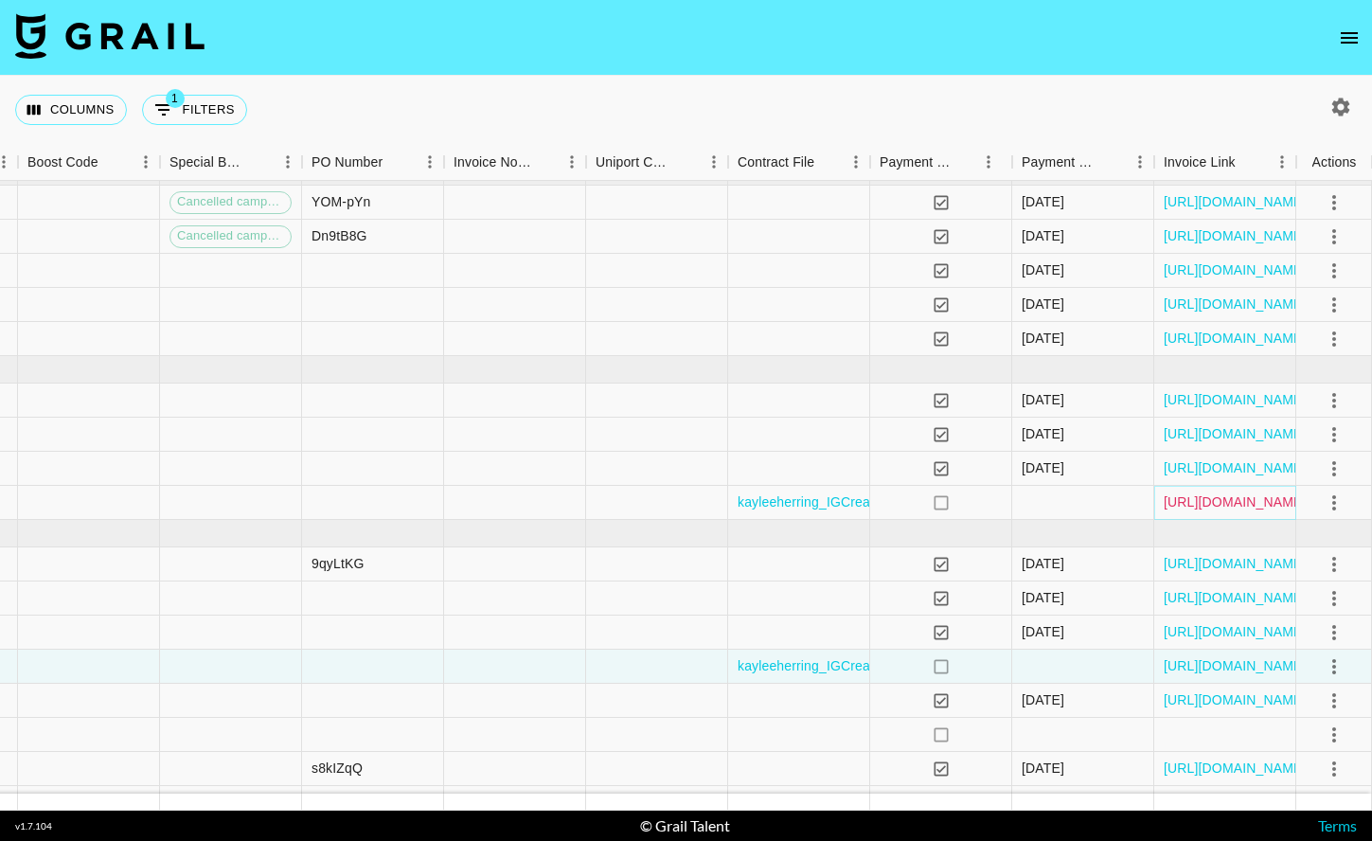
click at [1213, 501] on link "[URL][DOMAIN_NAME]" at bounding box center [1235, 501] width 143 height 19
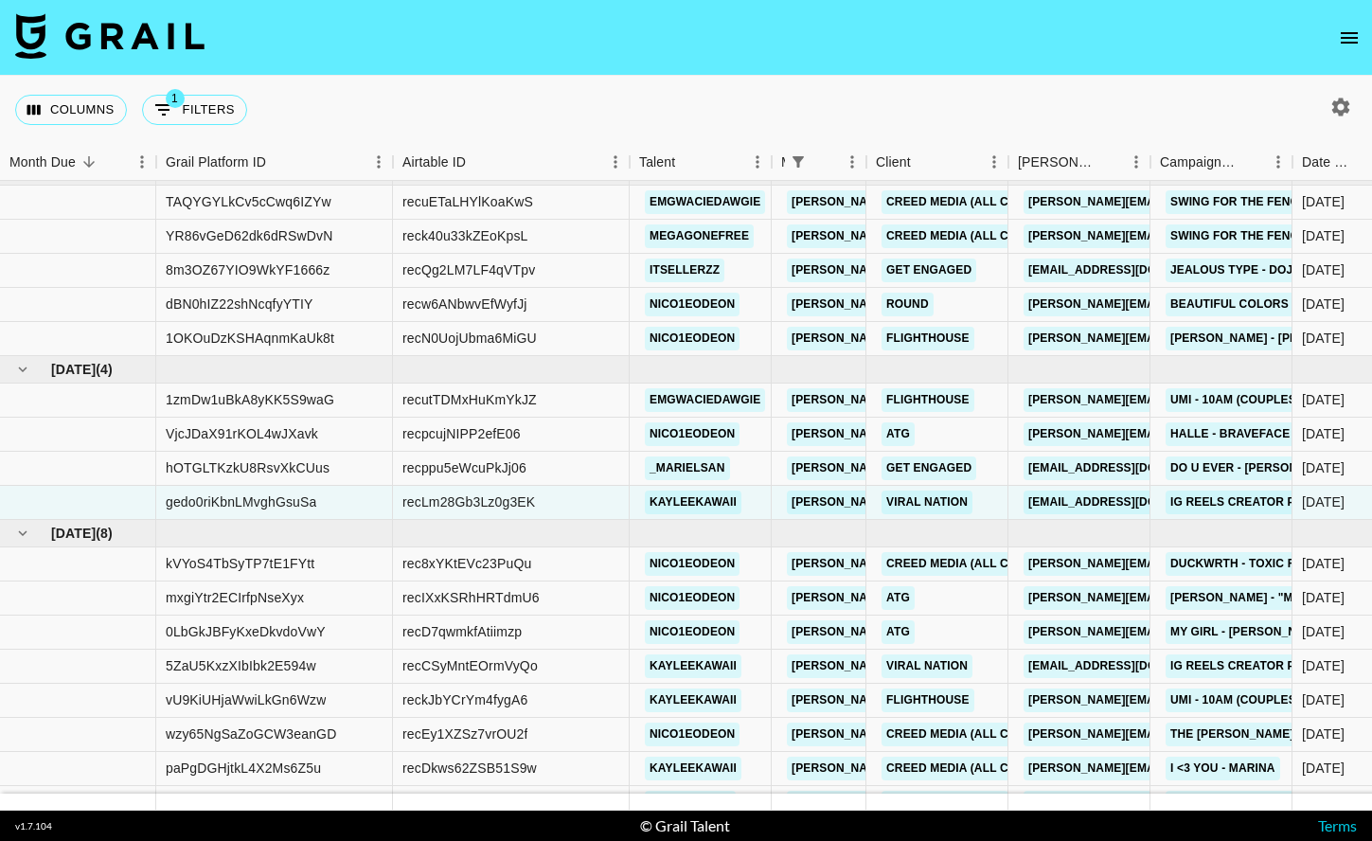
scroll to position [0, 0]
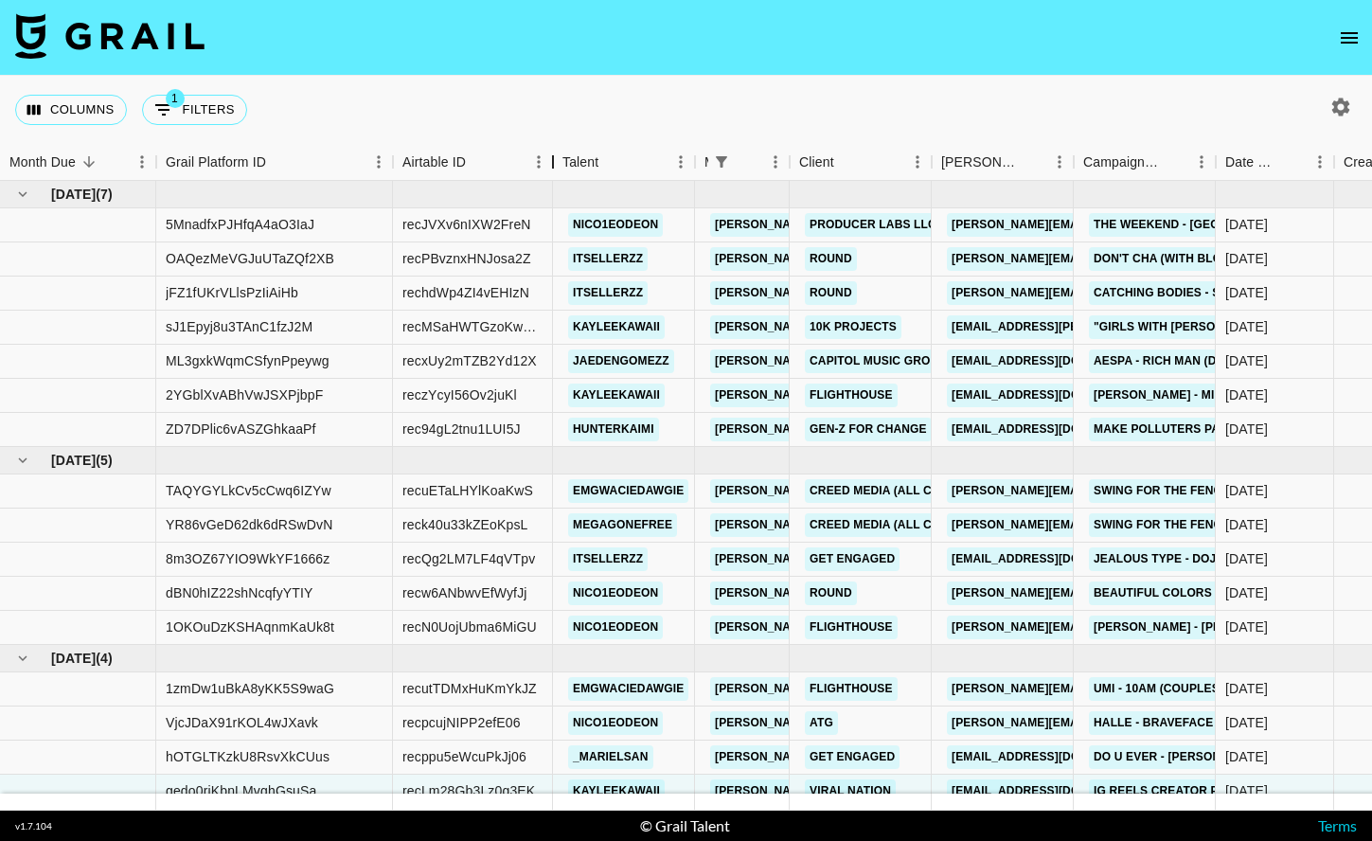
drag, startPoint x: 628, startPoint y: 169, endPoint x: 551, endPoint y: 168, distance: 76.7
click at [551, 168] on div "Airtable ID" at bounding box center [553, 162] width 23 height 37
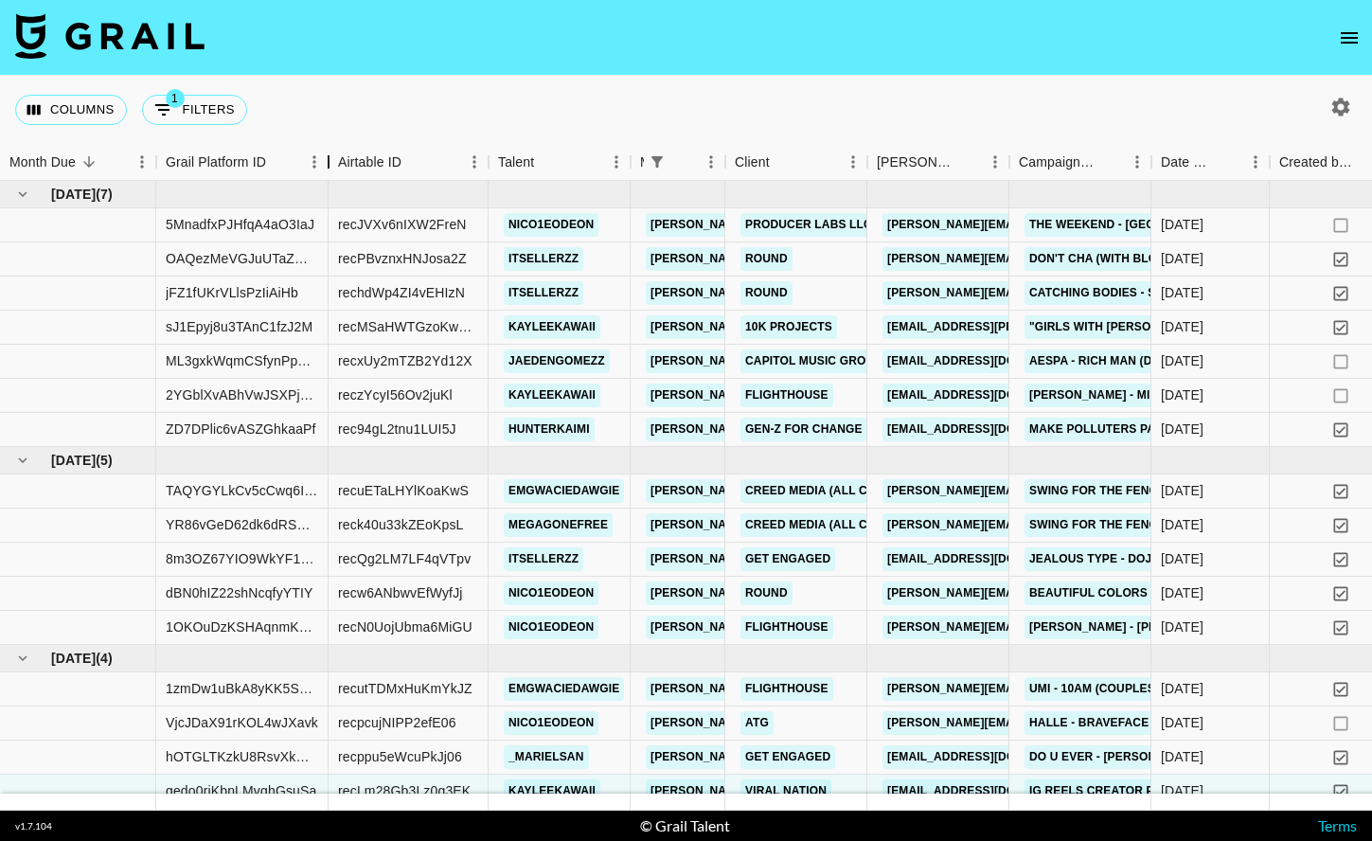
drag, startPoint x: 396, startPoint y: 148, endPoint x: 331, endPoint y: 148, distance: 64.4
click at [331, 148] on div "Grail Platform ID" at bounding box center [328, 162] width 23 height 37
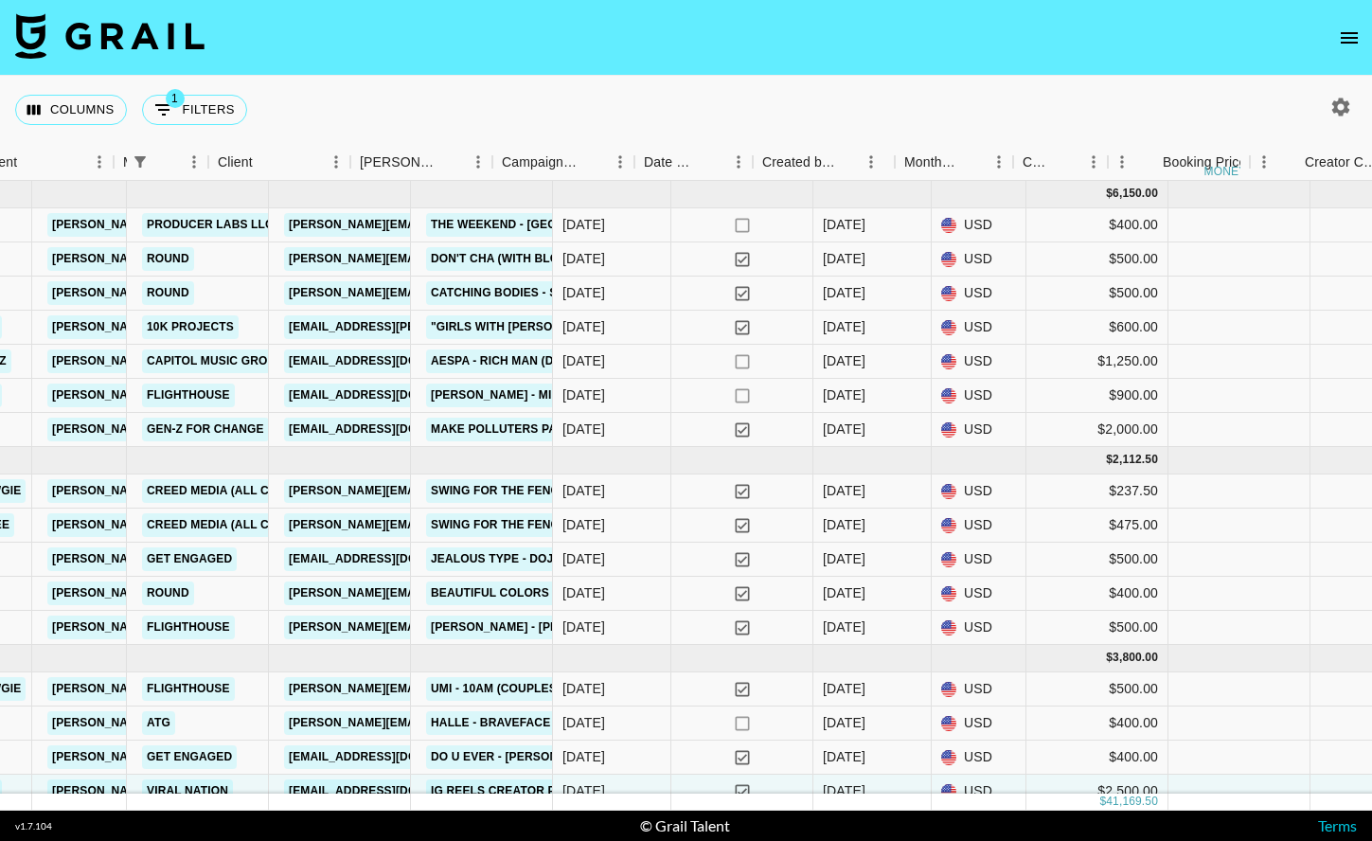
scroll to position [0, 517]
